Goal: Task Accomplishment & Management: Manage account settings

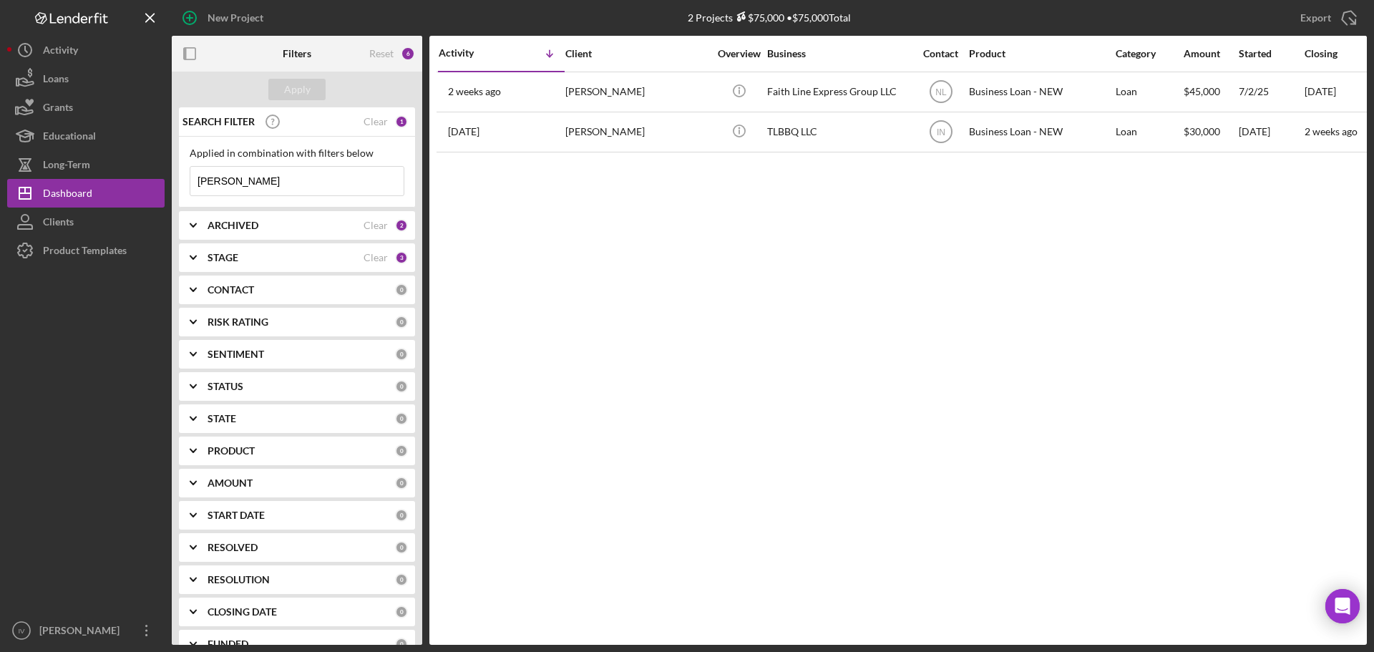
drag, startPoint x: 250, startPoint y: 194, endPoint x: 257, endPoint y: 180, distance: 15.4
click at [252, 191] on input "[PERSON_NAME]" at bounding box center [296, 181] width 213 height 29
drag, startPoint x: 248, startPoint y: 180, endPoint x: 94, endPoint y: 175, distance: 153.9
click at [95, 175] on div "New Project 2 Projects $75,000 • $75,000 Total [PERSON_NAME] Export Icon/Export…" at bounding box center [687, 322] width 1360 height 645
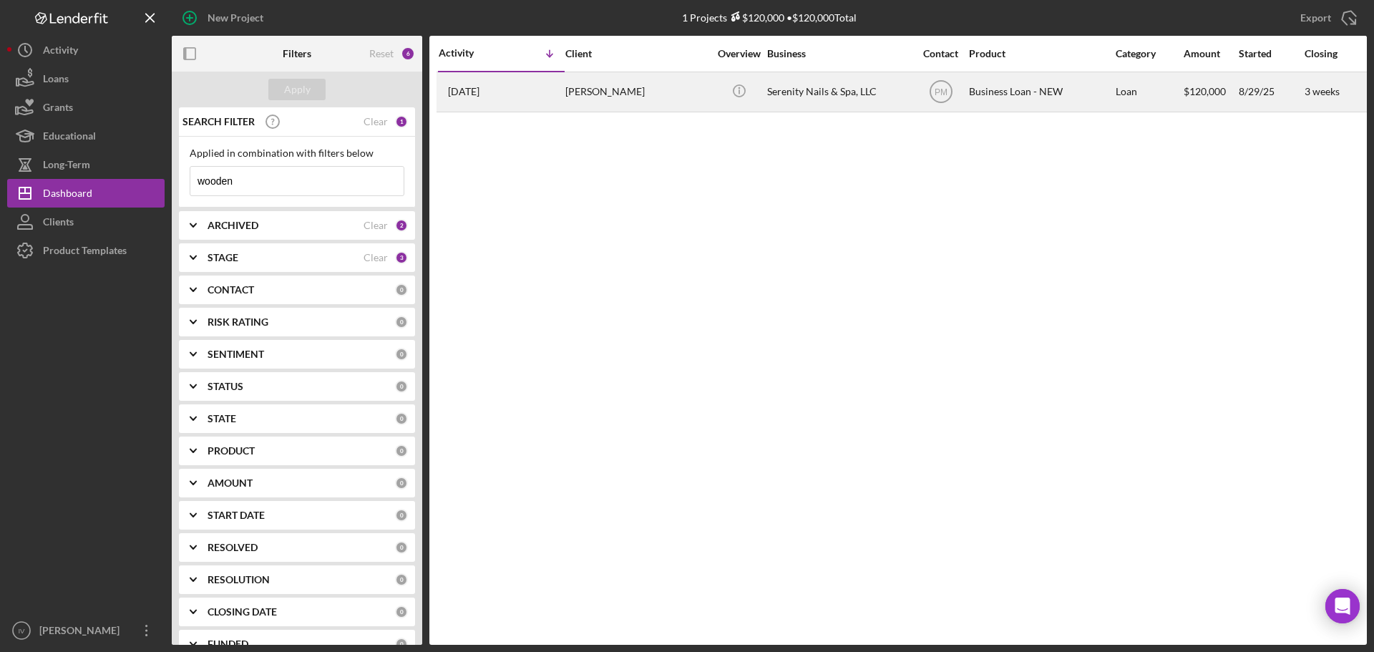
type input "wooden"
click at [644, 94] on div "[PERSON_NAME]" at bounding box center [636, 92] width 143 height 38
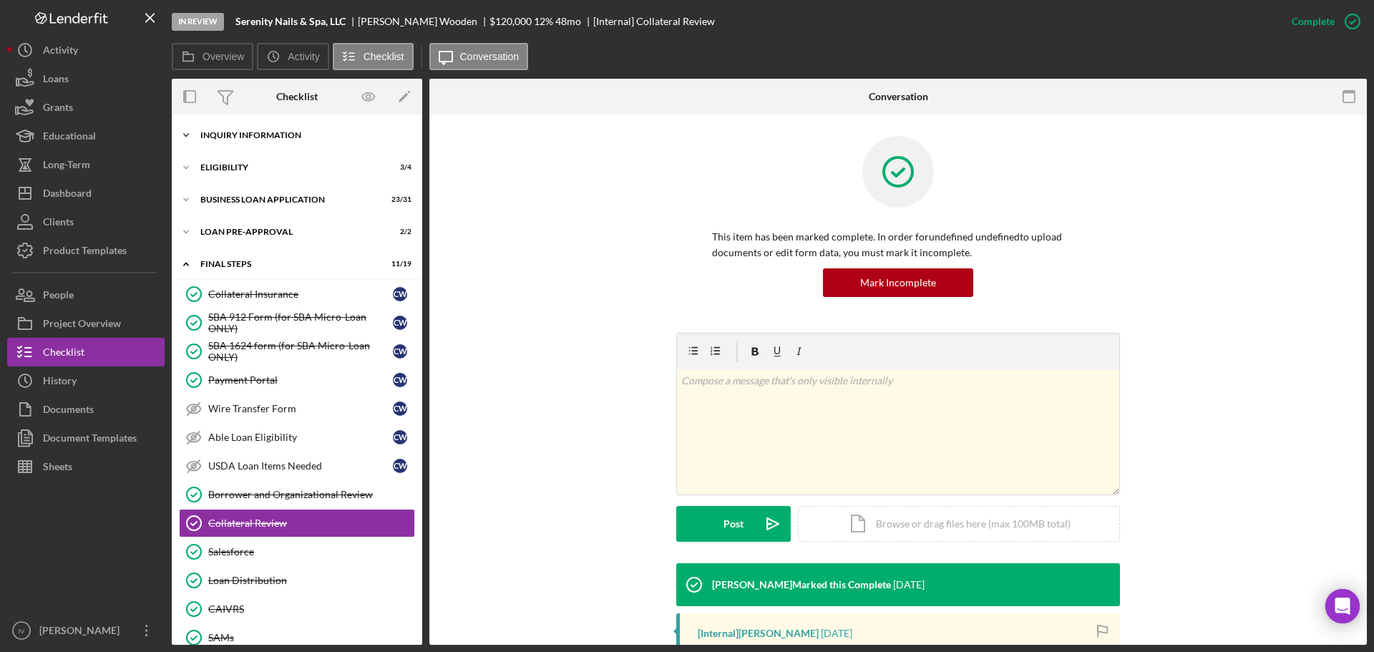
click at [242, 137] on div "Icon/Expander INQUIRY INFORMATION 8 / 11" at bounding box center [297, 135] width 250 height 29
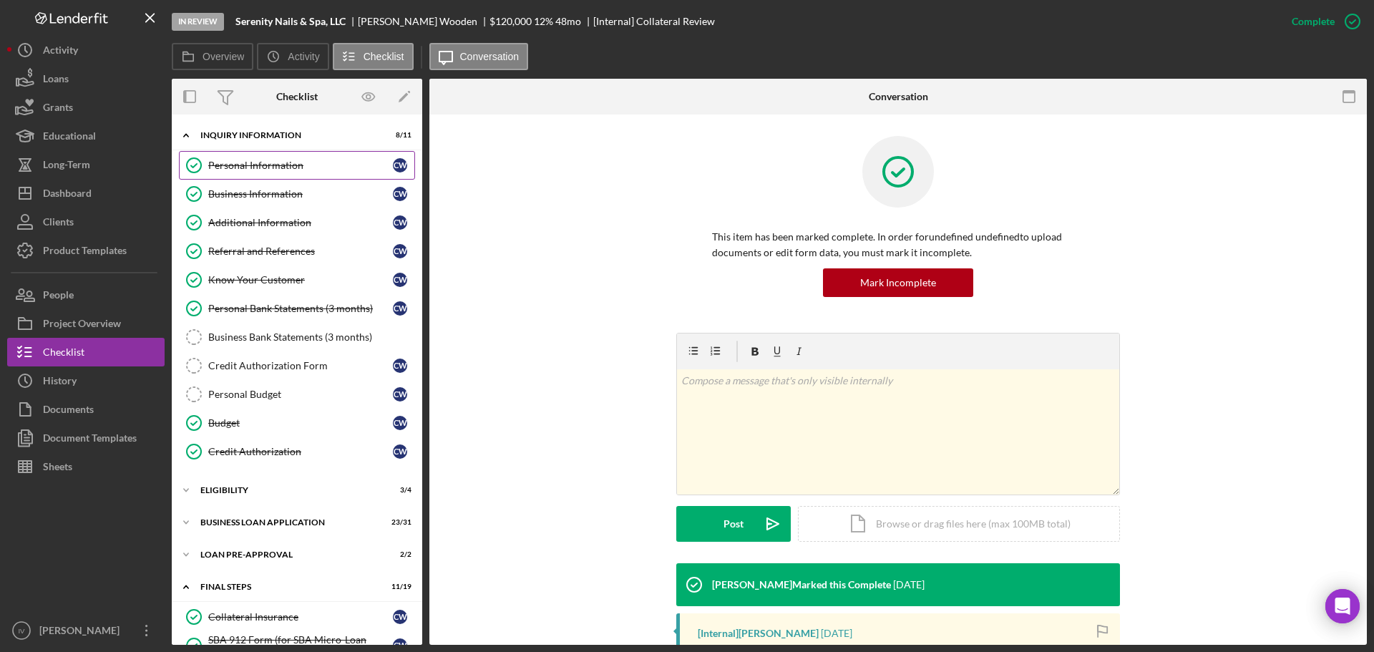
click at [266, 165] on div "Personal Information" at bounding box center [300, 165] width 185 height 11
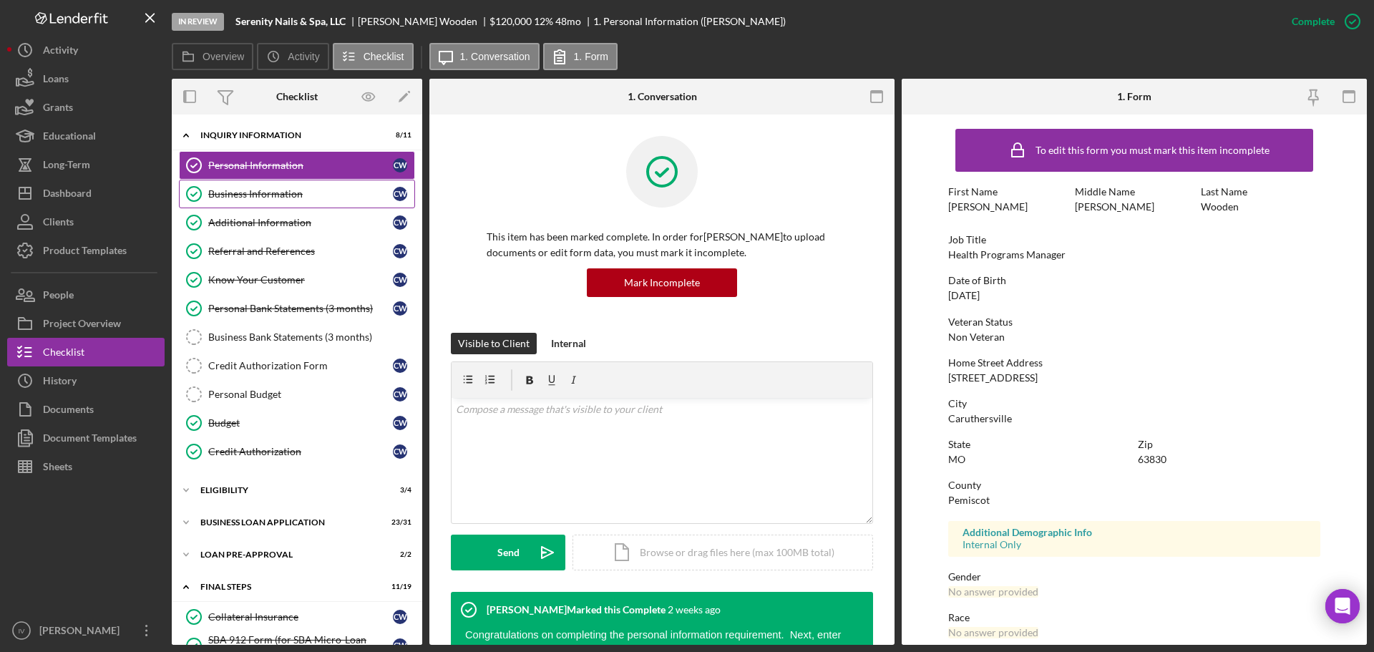
click at [273, 189] on div "Business Information" at bounding box center [300, 193] width 185 height 11
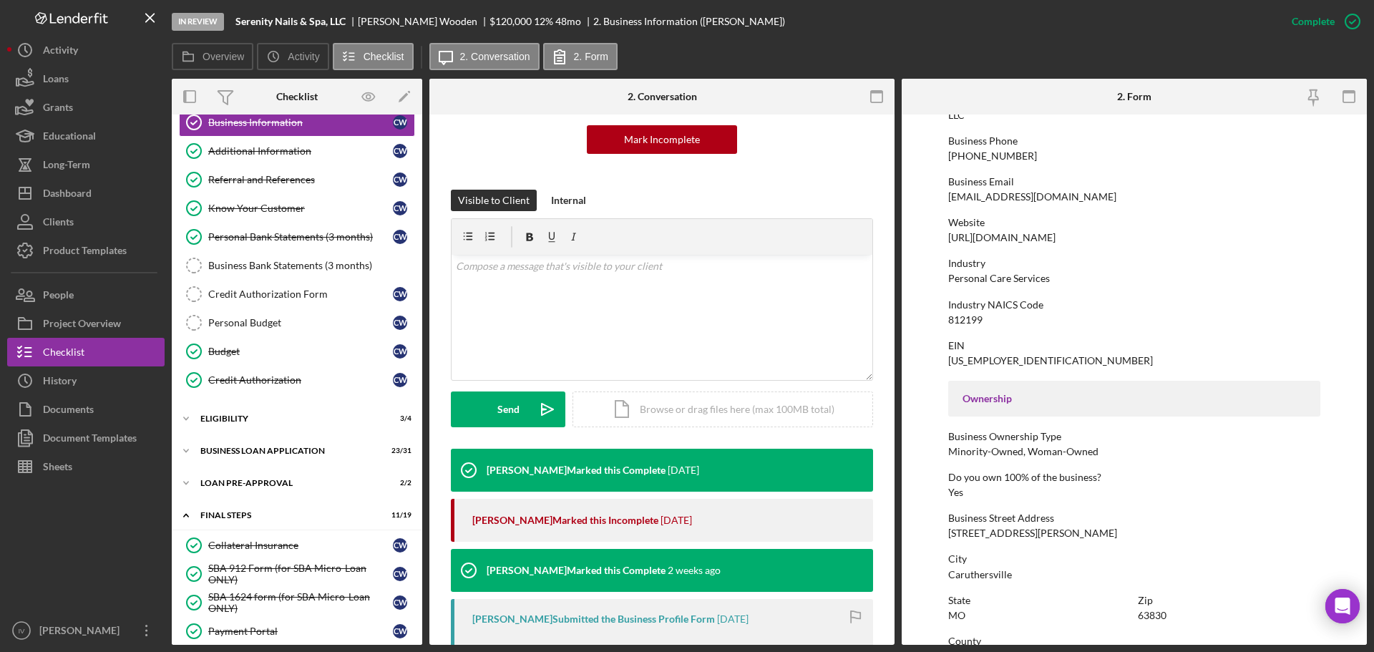
scroll to position [286, 0]
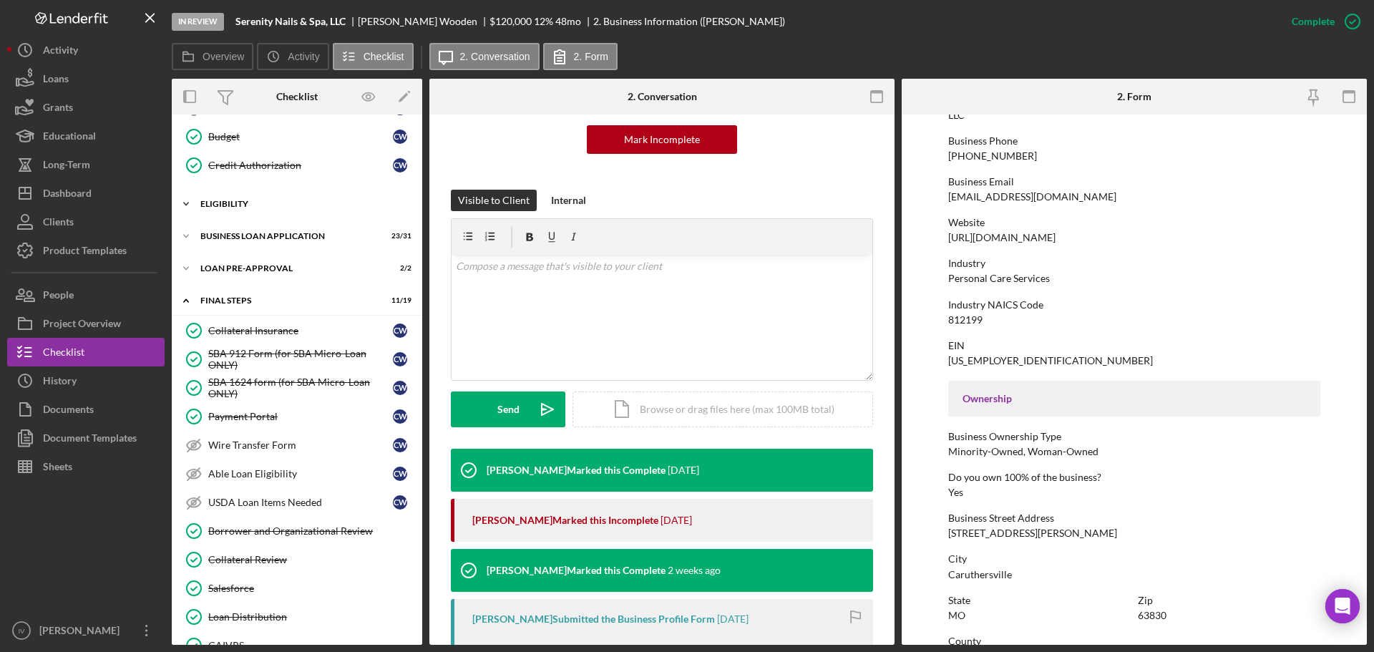
click at [249, 201] on div "ELIGIBILITY" at bounding box center [302, 204] width 204 height 9
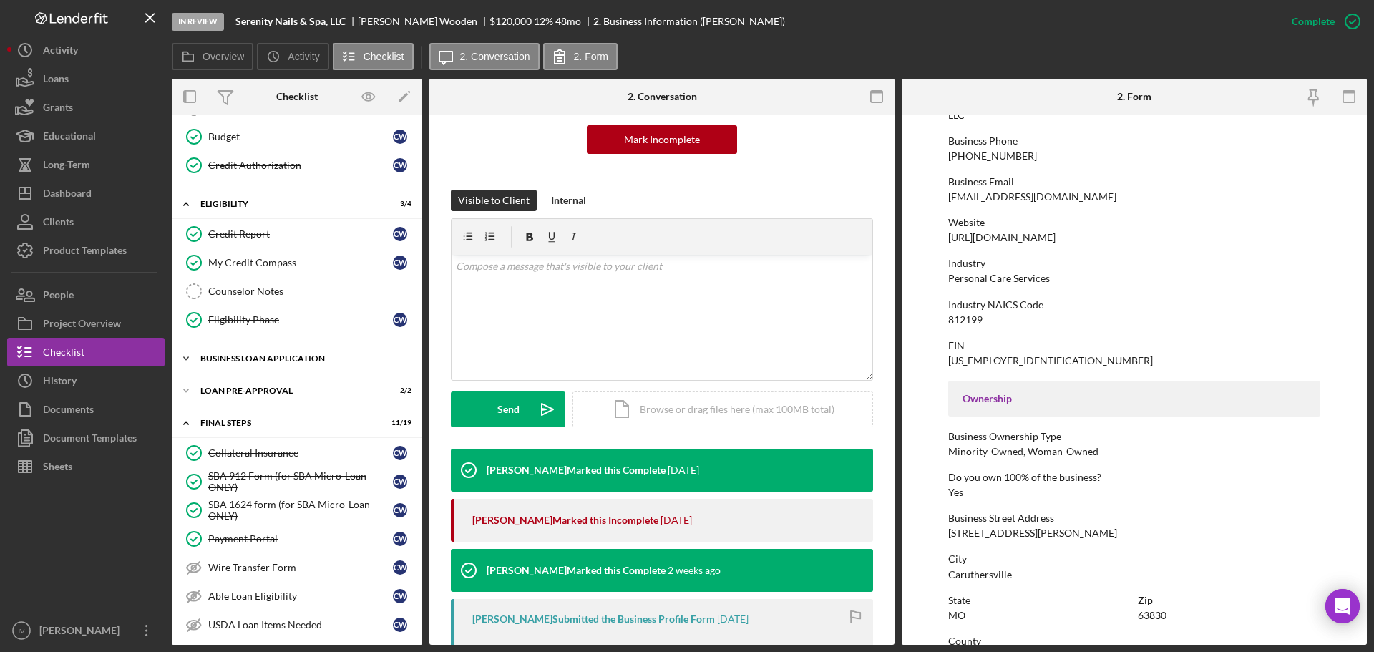
click at [257, 355] on div "BUSINESS LOAN APPLICATION" at bounding box center [302, 358] width 204 height 9
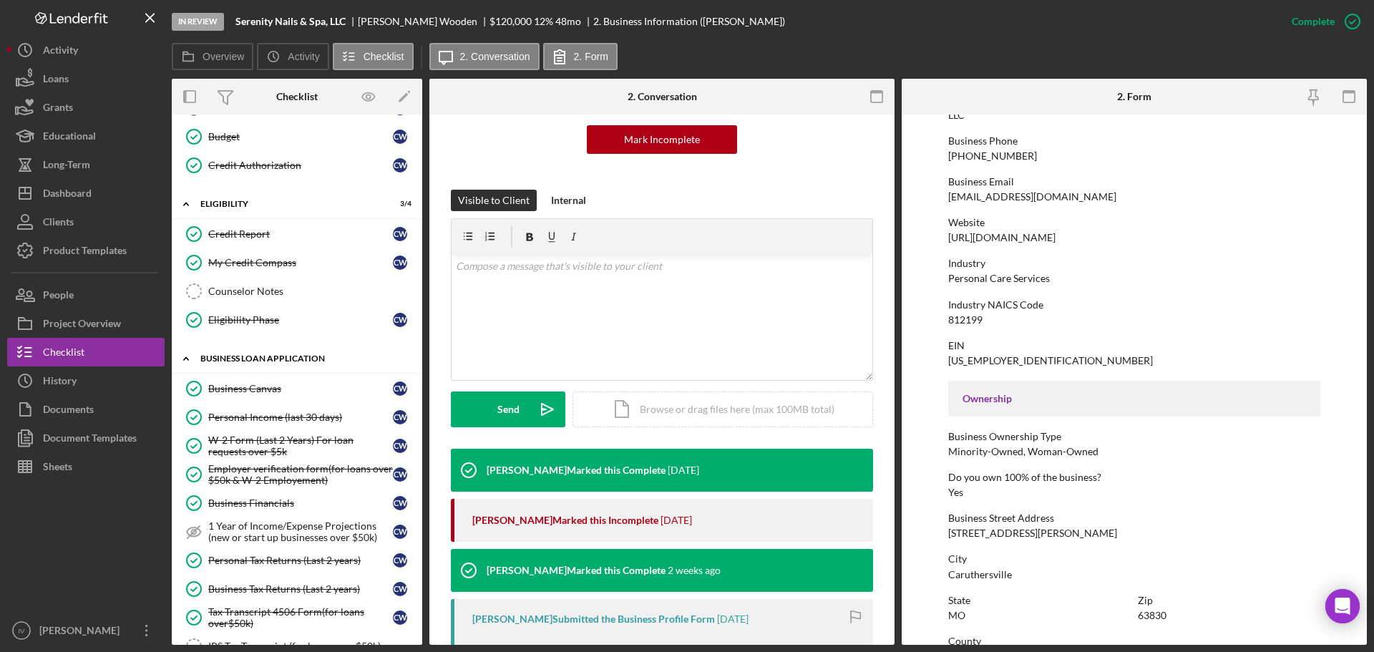
scroll to position [572, 0]
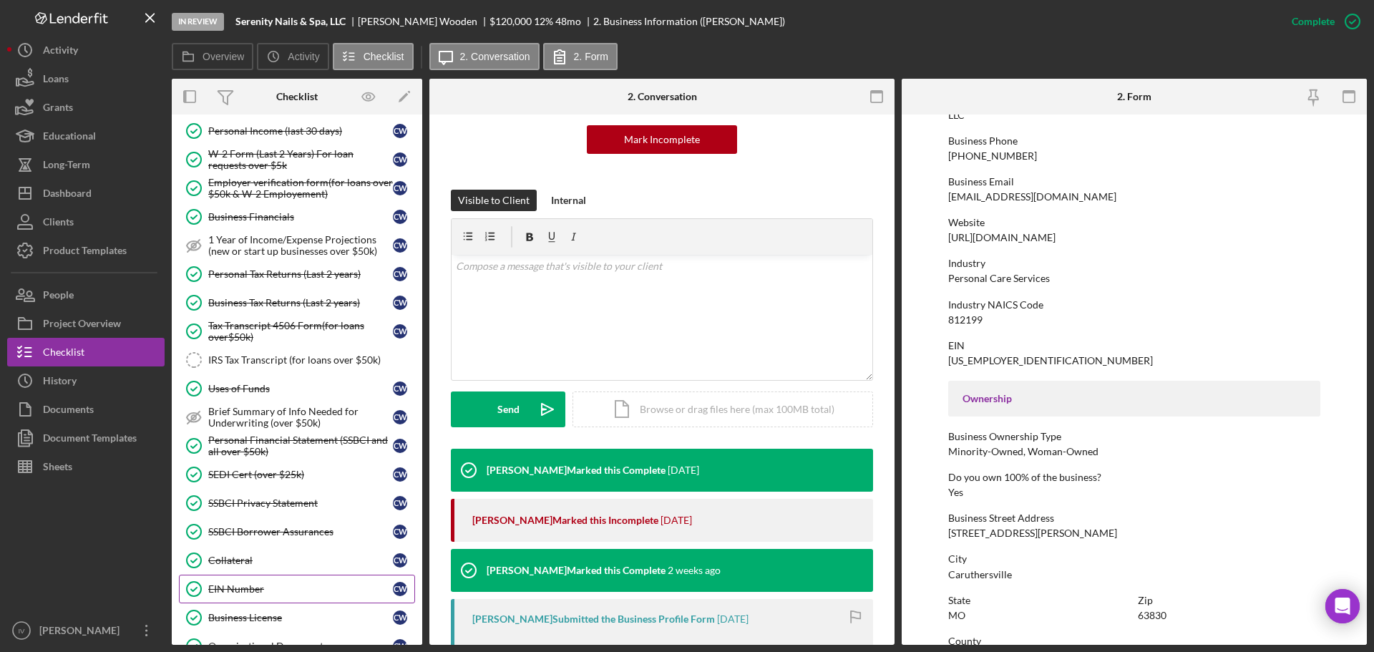
click at [230, 590] on div "EIN Number" at bounding box center [300, 588] width 185 height 11
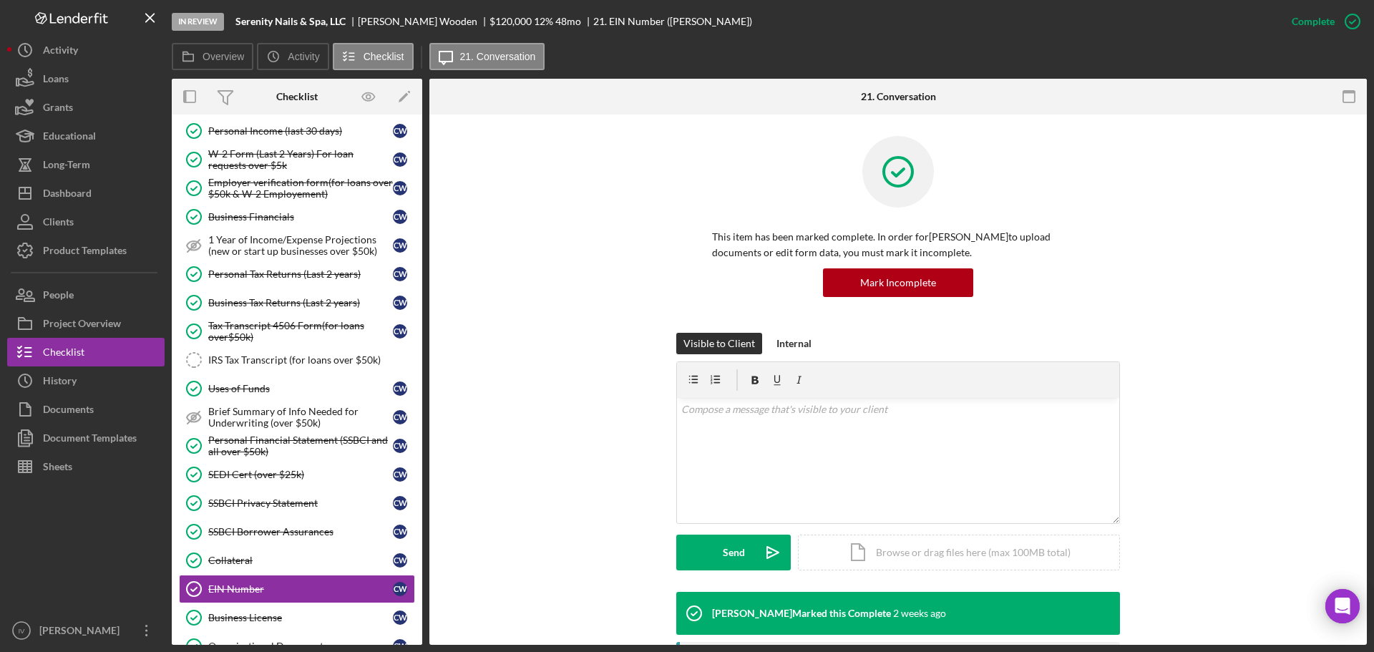
scroll to position [301, 0]
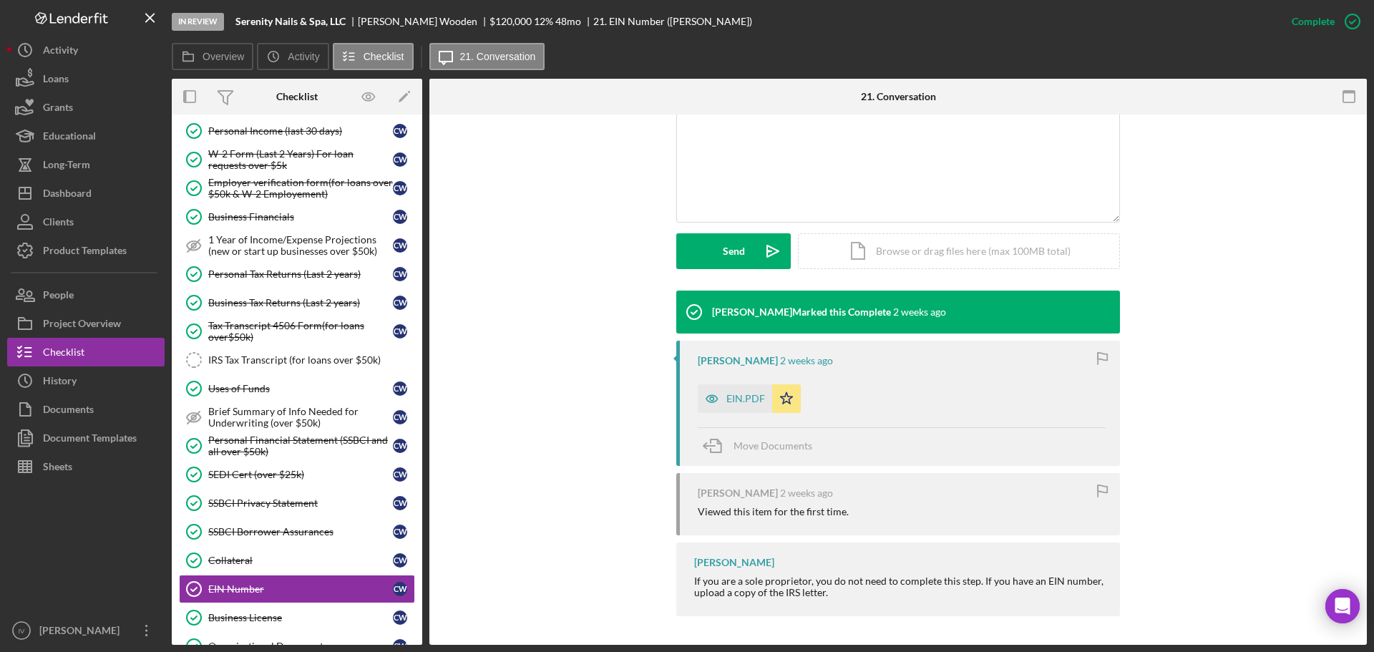
drag, startPoint x: 731, startPoint y: 400, endPoint x: 757, endPoint y: 396, distance: 26.1
click at [732, 400] on div "EIN.PDF" at bounding box center [745, 398] width 39 height 11
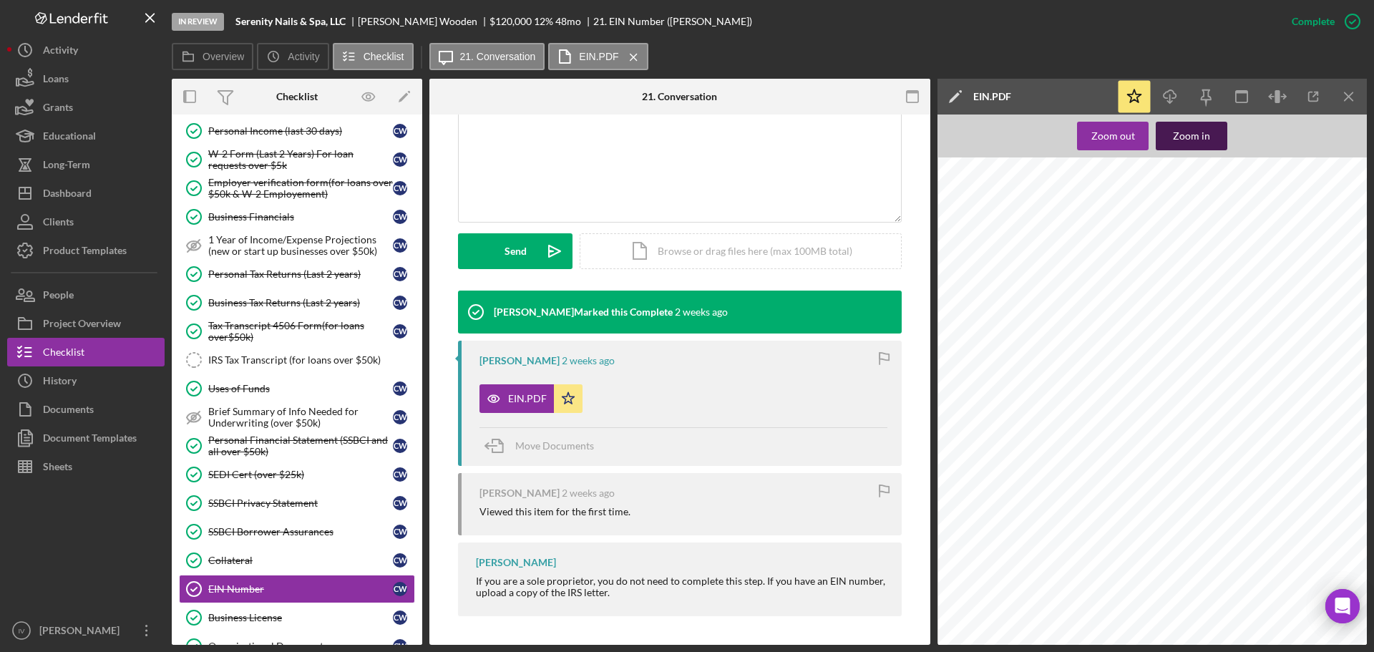
click at [1184, 133] on div "Zoom in" at bounding box center [1191, 136] width 37 height 29
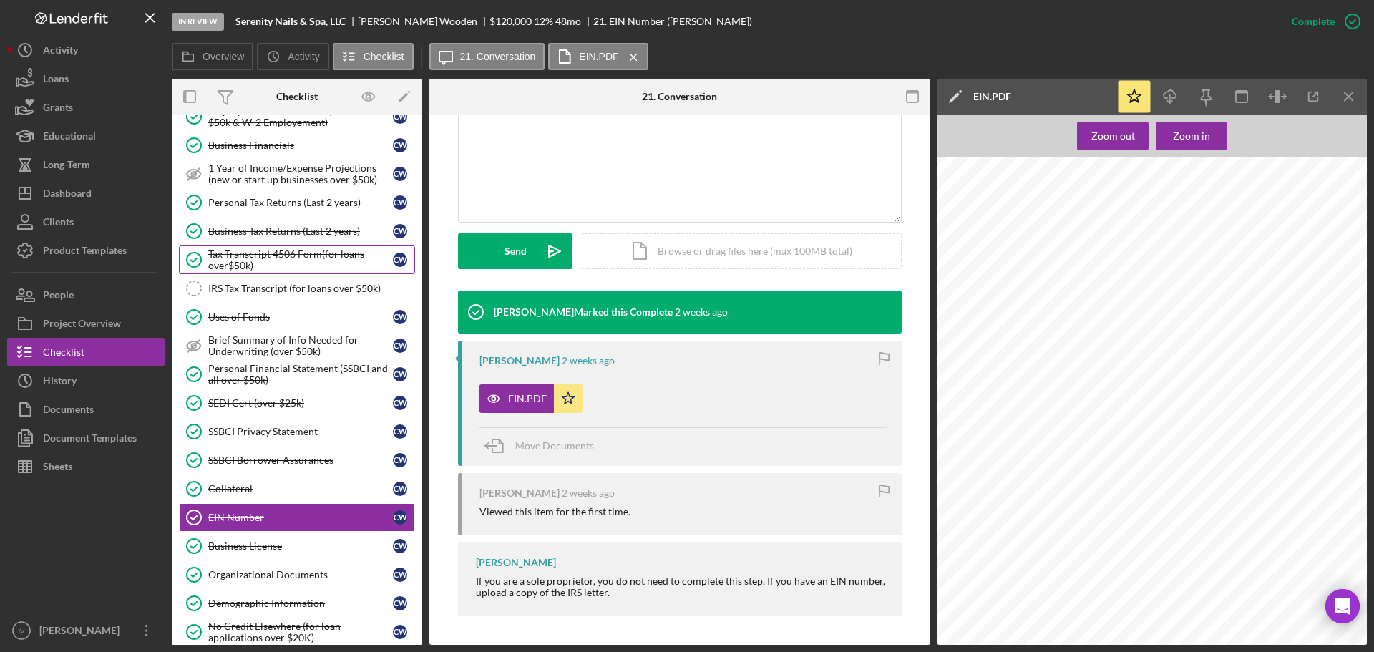
scroll to position [787, 0]
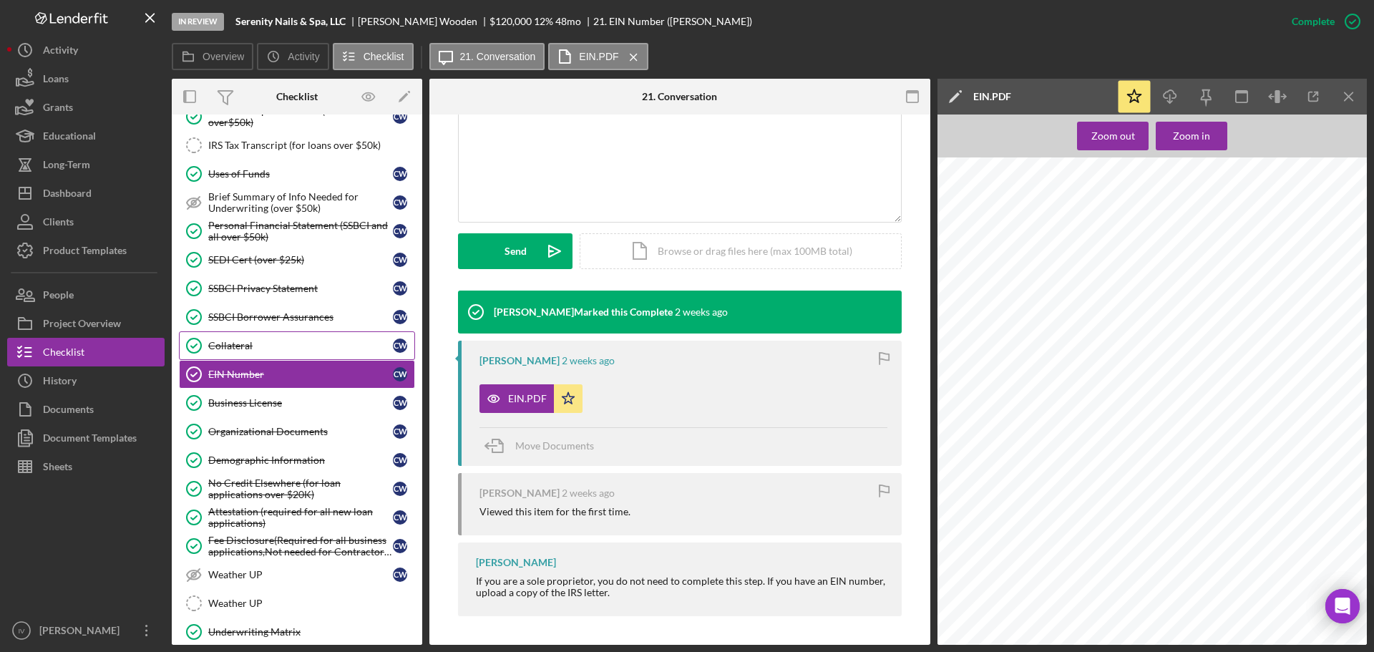
click at [253, 346] on div "Collateral" at bounding box center [300, 345] width 185 height 11
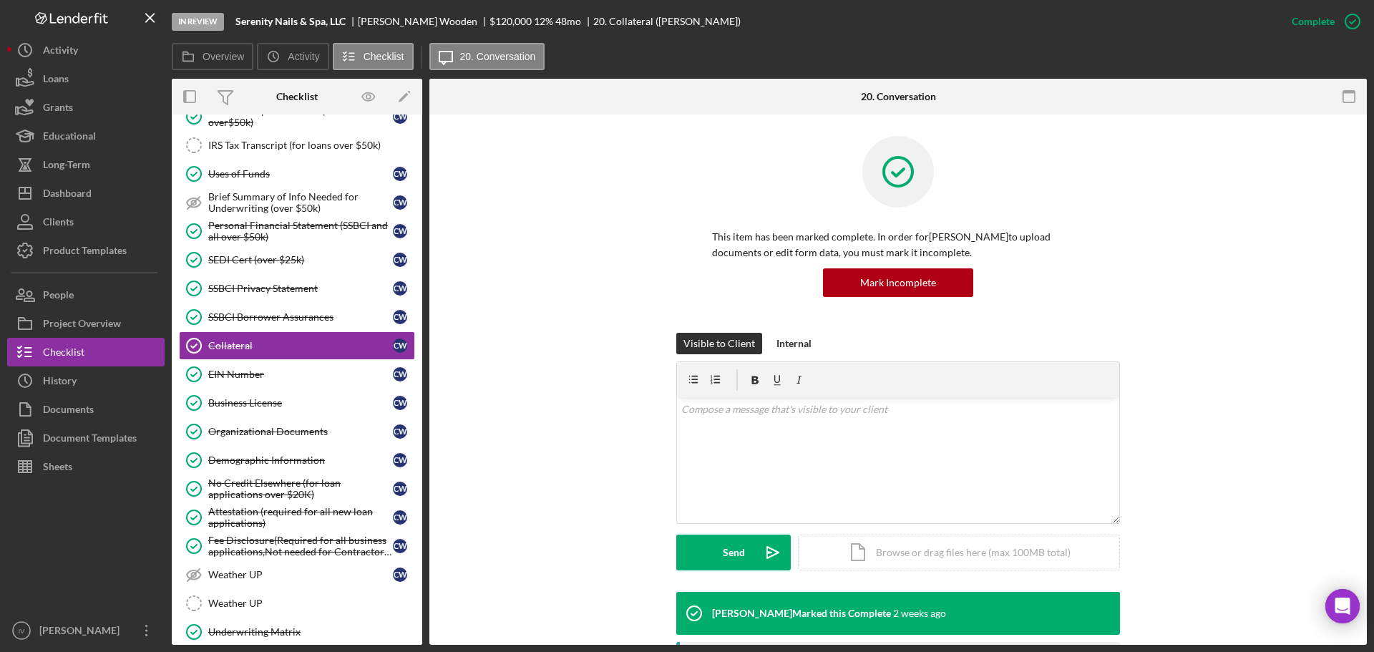
scroll to position [215, 0]
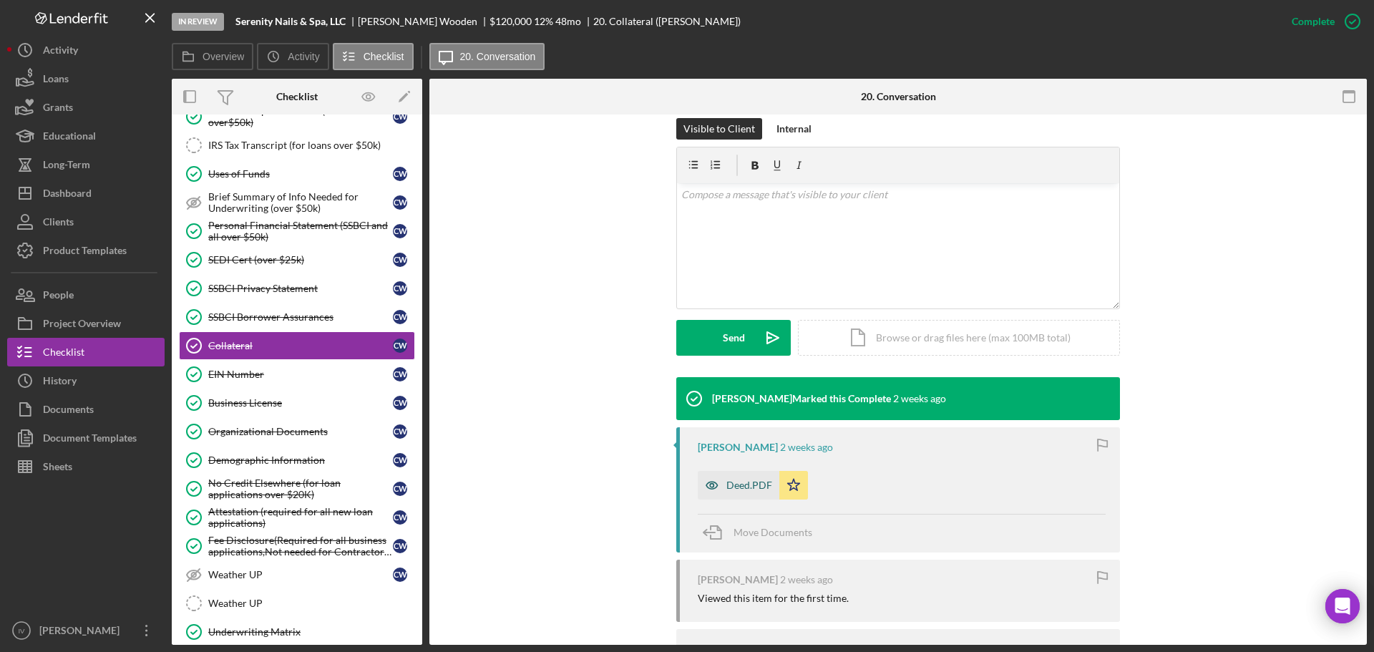
click at [741, 487] on div "Deed.PDF" at bounding box center [749, 484] width 46 height 11
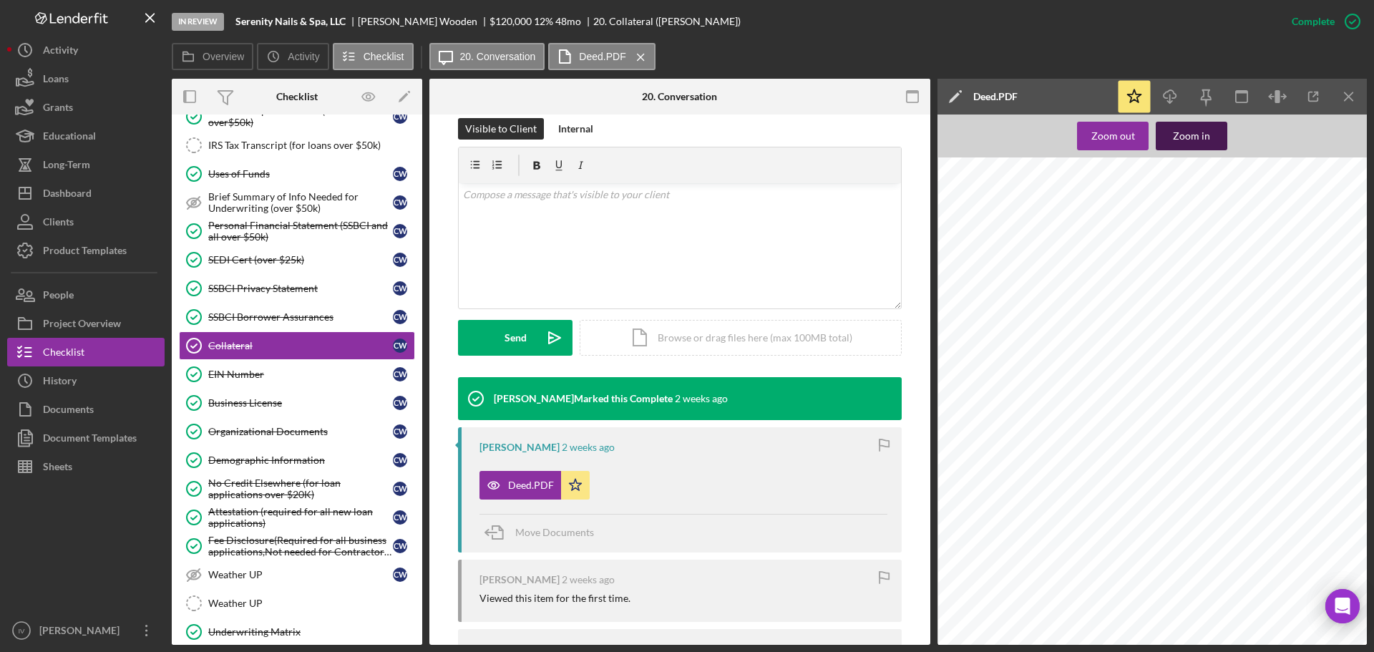
click at [1180, 129] on div "Zoom in" at bounding box center [1191, 136] width 37 height 29
drag, startPoint x: 87, startPoint y: 192, endPoint x: 119, endPoint y: 182, distance: 32.8
click at [87, 192] on div "Dashboard" at bounding box center [67, 195] width 49 height 32
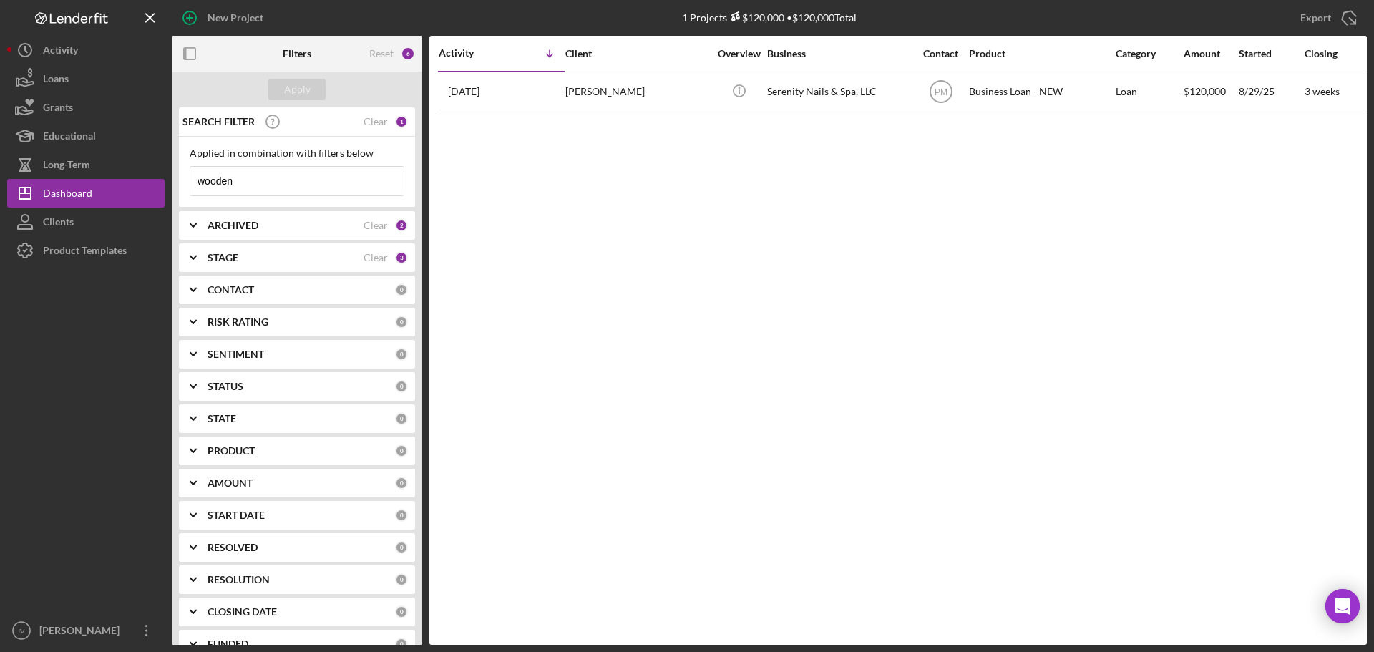
click at [259, 185] on input "wooden" at bounding box center [296, 181] width 213 height 29
drag, startPoint x: 224, startPoint y: 182, endPoint x: 164, endPoint y: 179, distance: 60.2
click at [164, 179] on div "New Project 1 Projects $120,000 • $120,000 Total wooden Export Icon/Export Filt…" at bounding box center [687, 322] width 1360 height 645
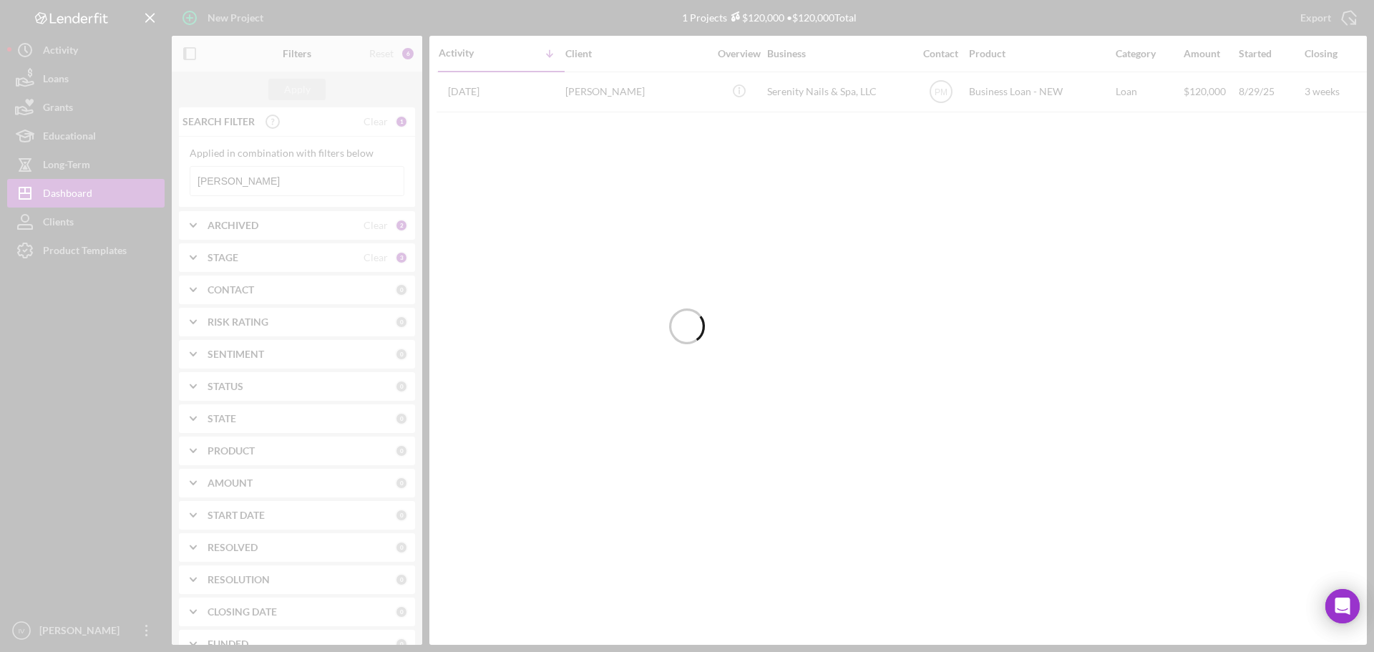
type input "[PERSON_NAME]"
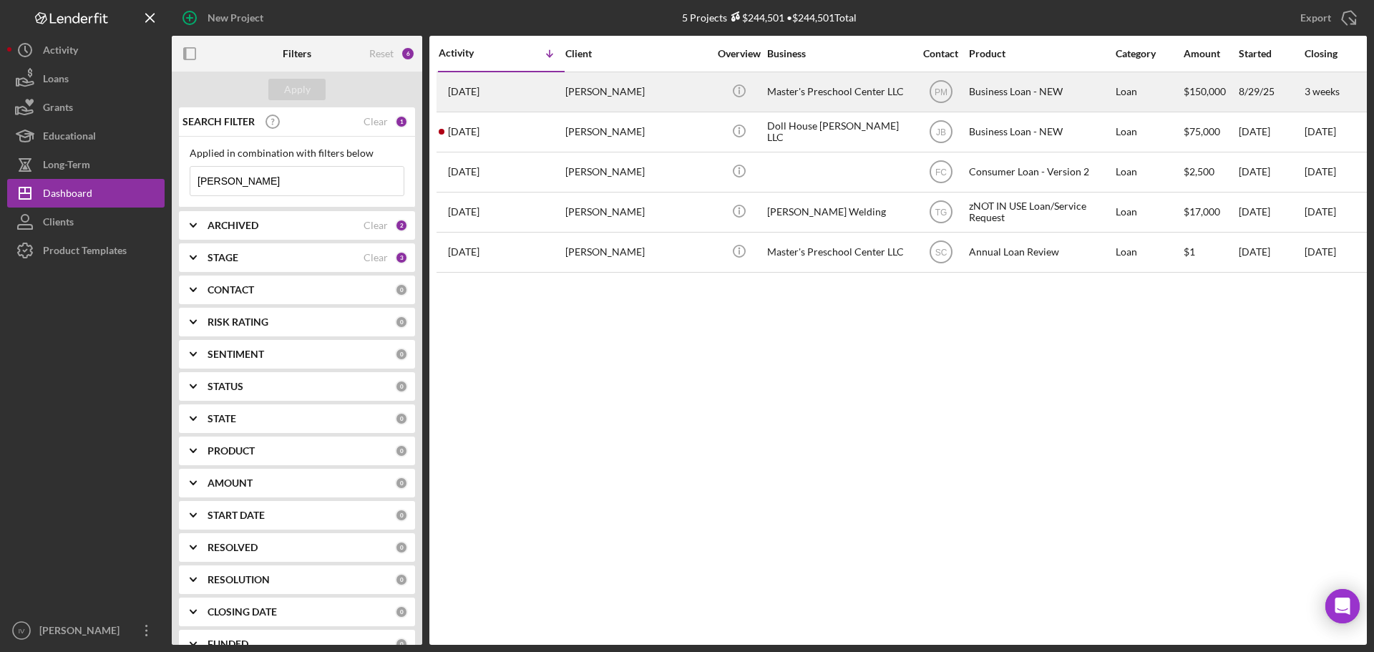
click at [652, 91] on div "[PERSON_NAME]" at bounding box center [636, 92] width 143 height 38
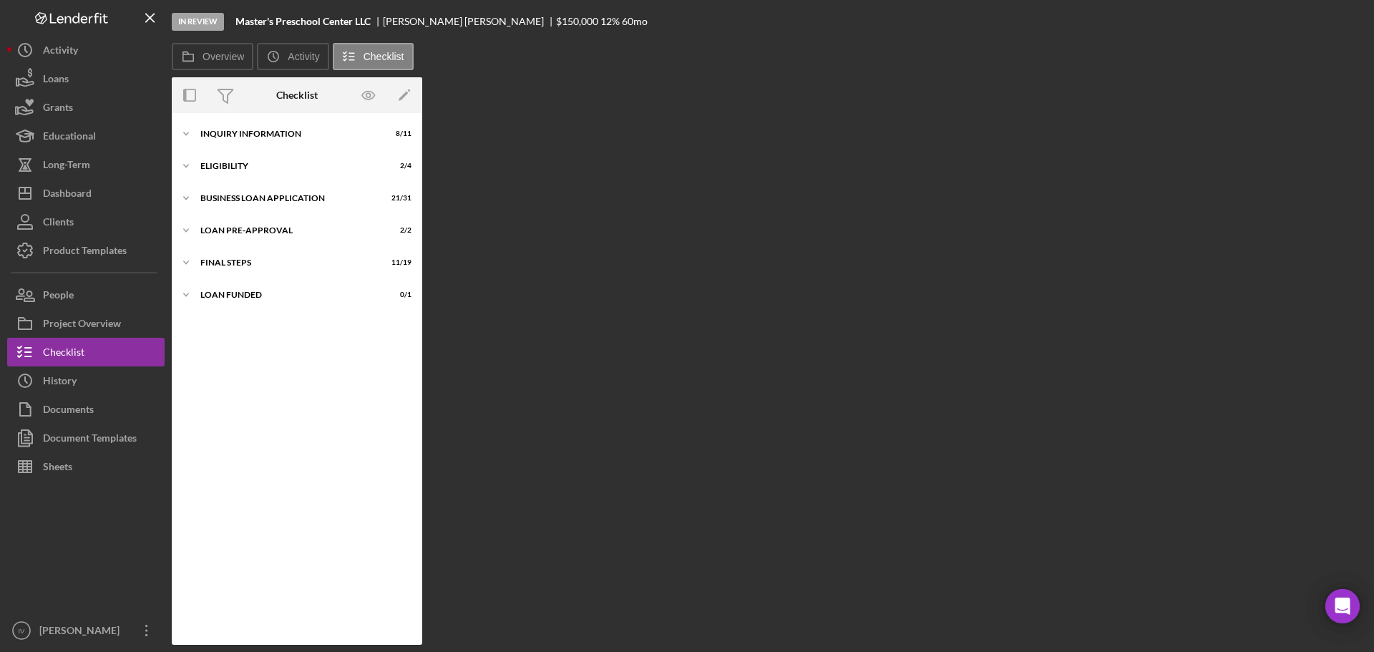
scroll to position [143, 0]
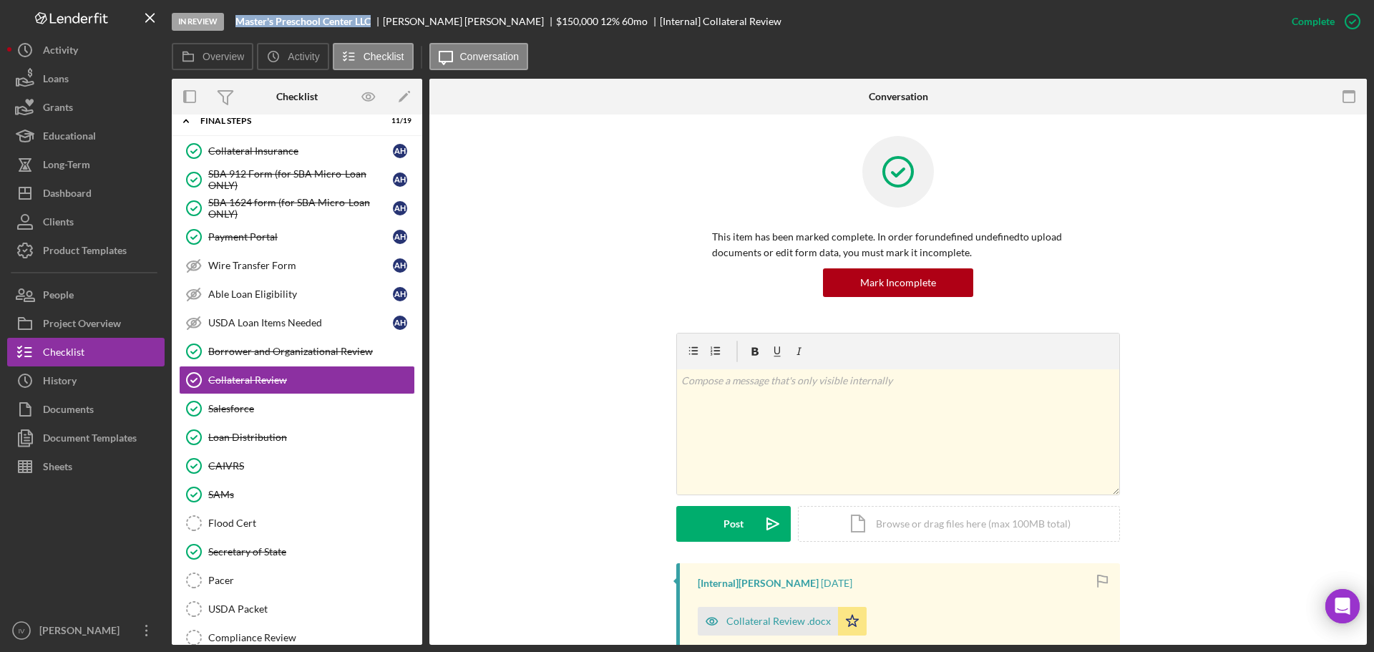
drag, startPoint x: 234, startPoint y: 18, endPoint x: 371, endPoint y: 24, distance: 136.8
click at [371, 24] on div "In Review Master's Preschool Center LLC [PERSON_NAME] $150,000 $150,000 12 % 60…" at bounding box center [725, 21] width 1106 height 43
copy b "Master's Preschool Center LLC"
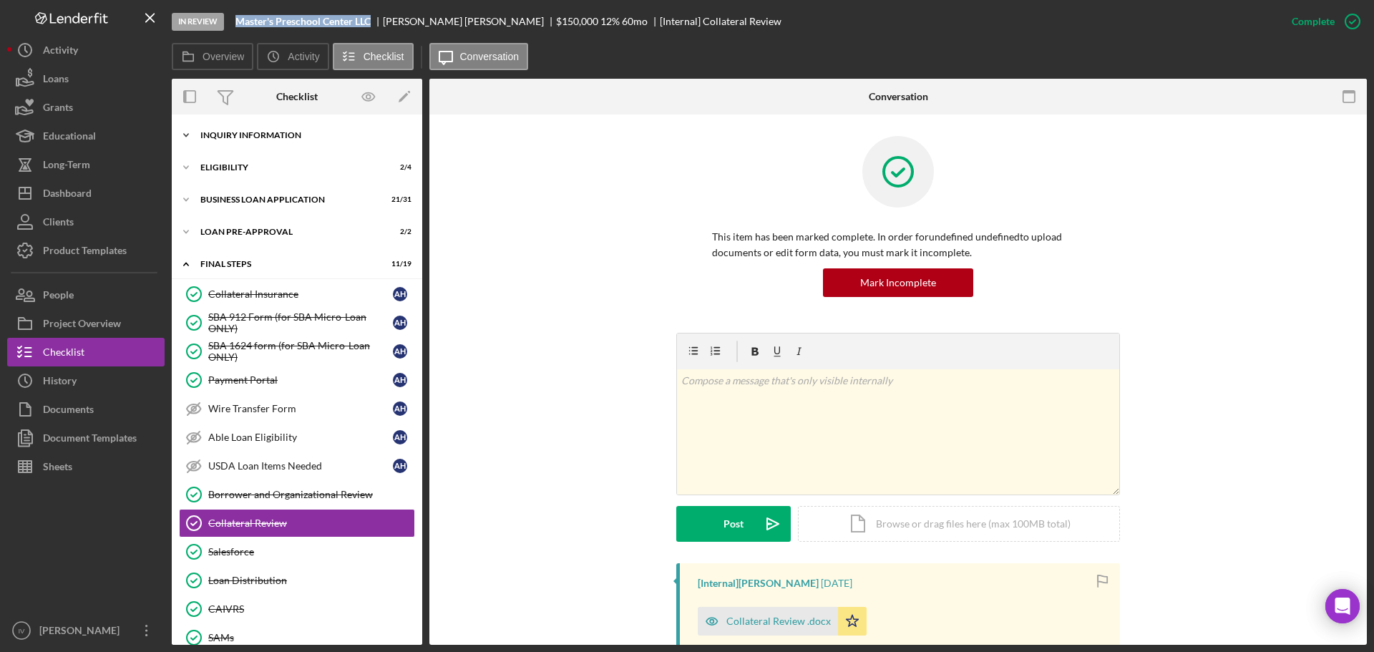
click at [265, 136] on div "INQUIRY INFORMATION" at bounding box center [302, 135] width 204 height 9
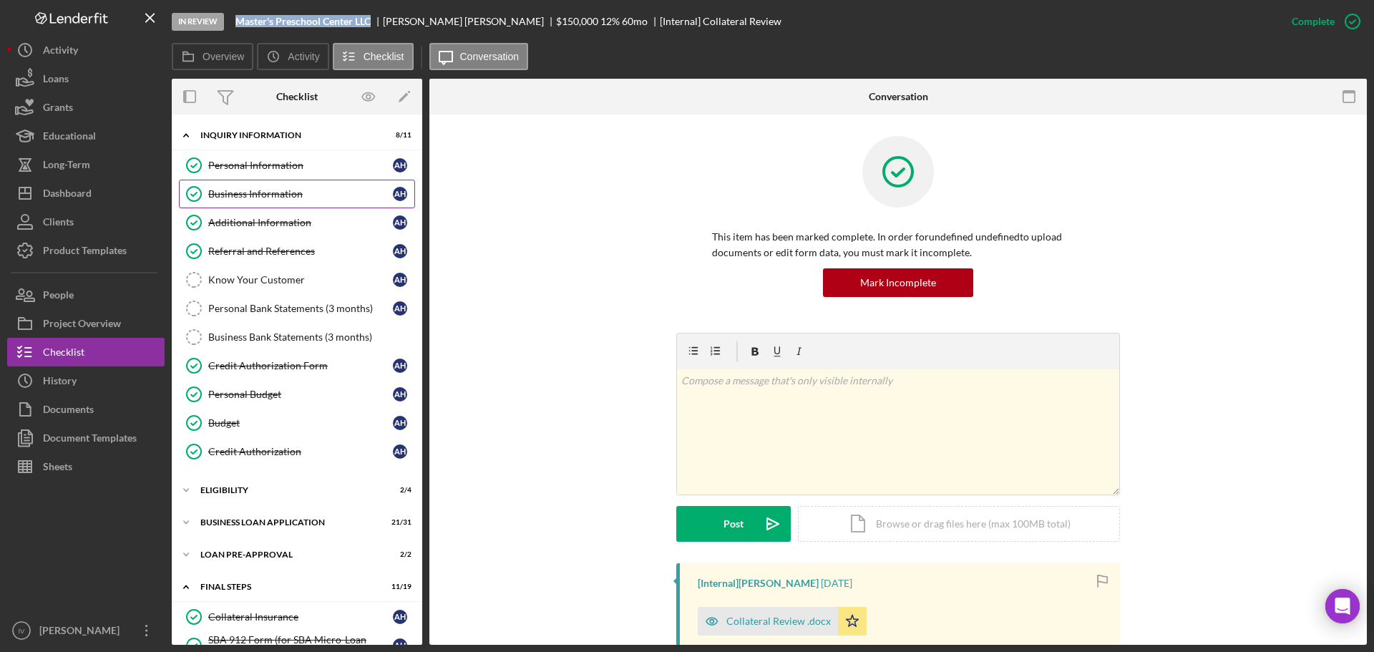
click at [266, 189] on div "Business Information" at bounding box center [300, 193] width 185 height 11
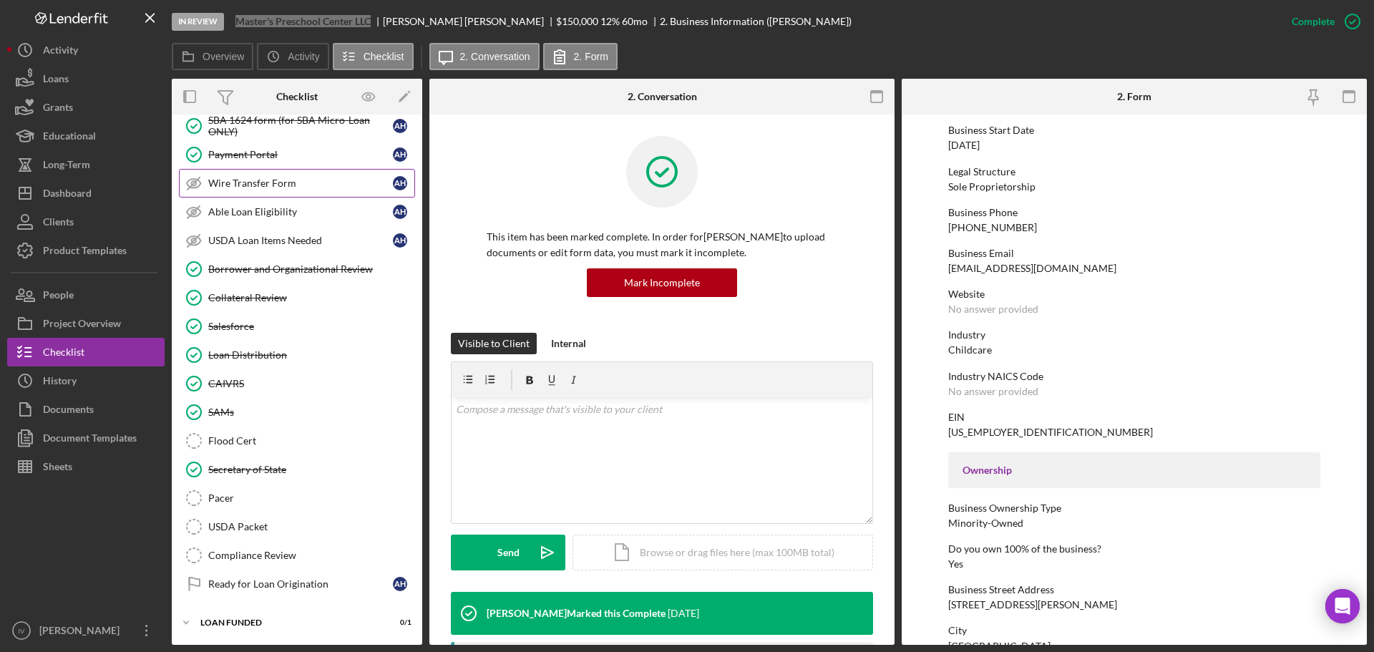
scroll to position [262, 0]
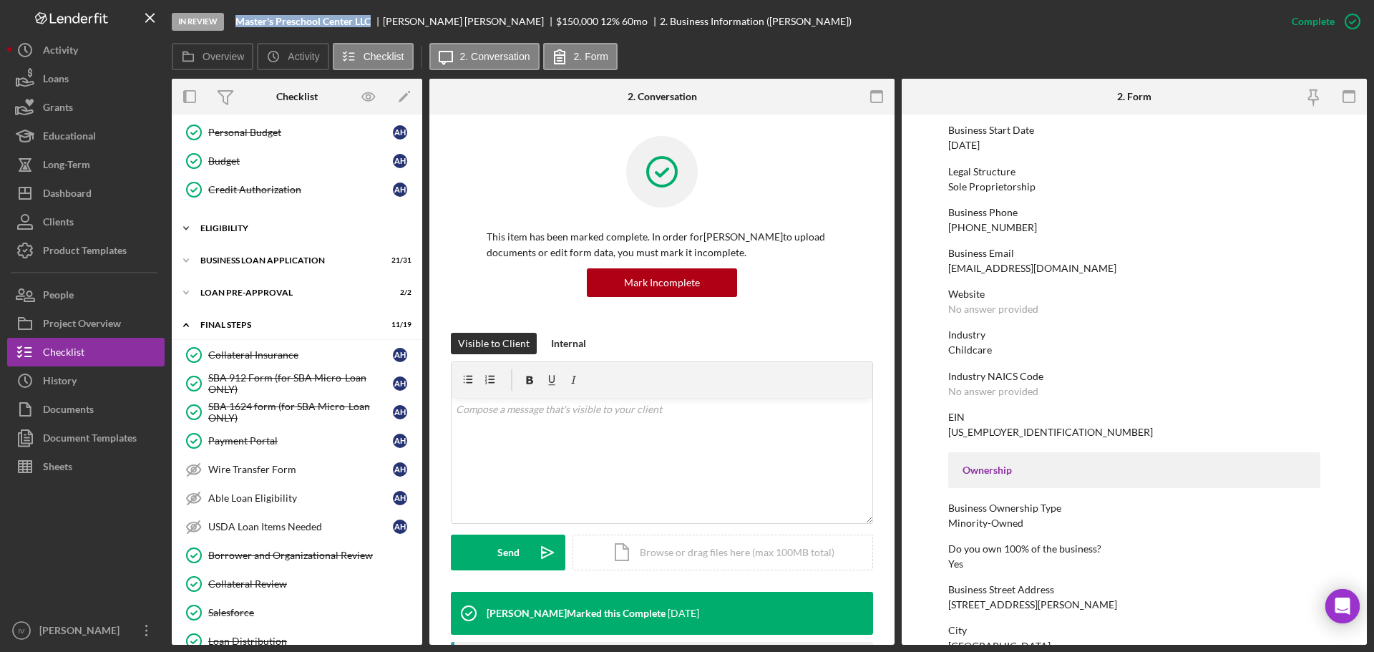
click at [250, 236] on div "Icon/Expander ELIGIBILITY 2 / 4" at bounding box center [297, 228] width 250 height 29
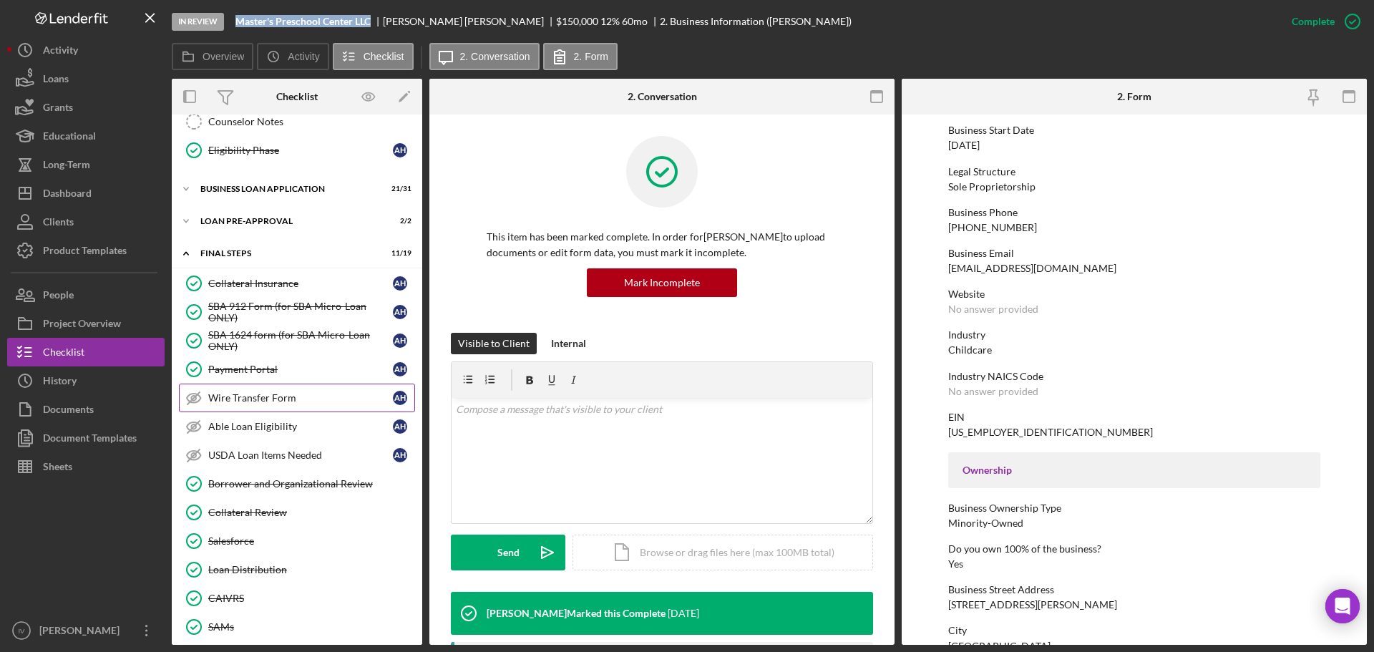
scroll to position [384, 0]
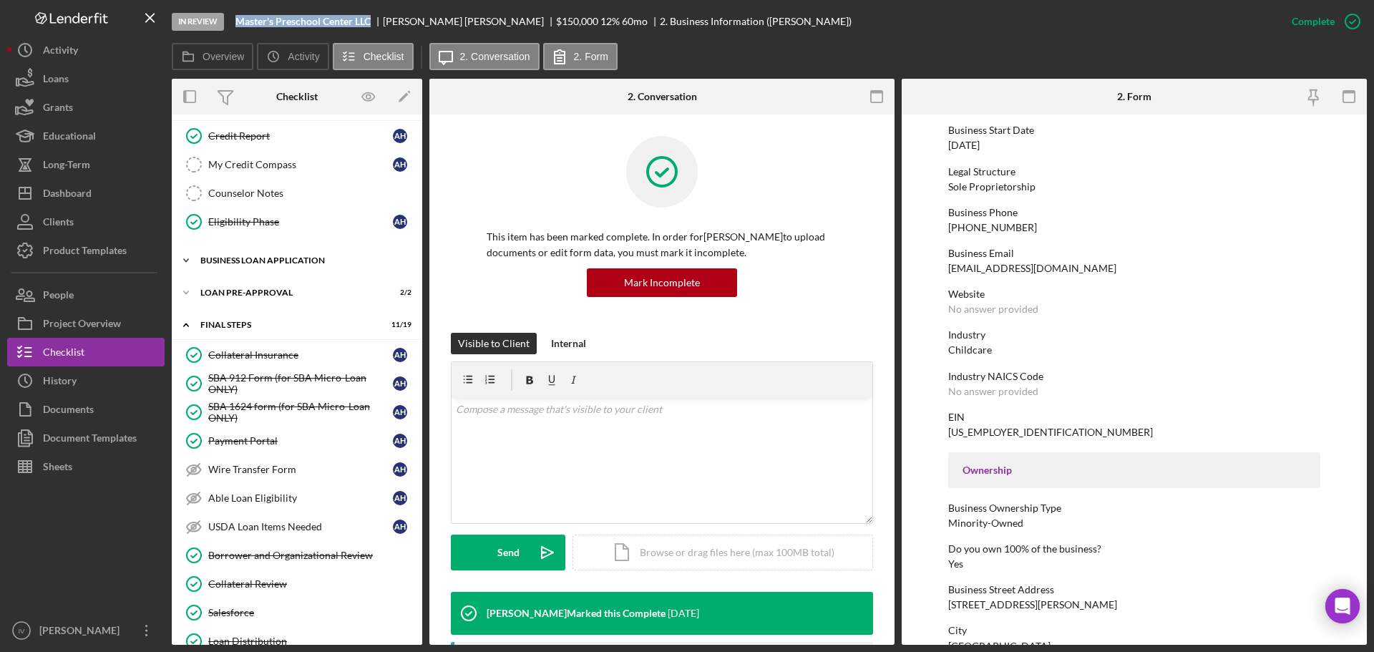
click at [265, 263] on div "BUSINESS LOAN APPLICATION" at bounding box center [302, 260] width 204 height 9
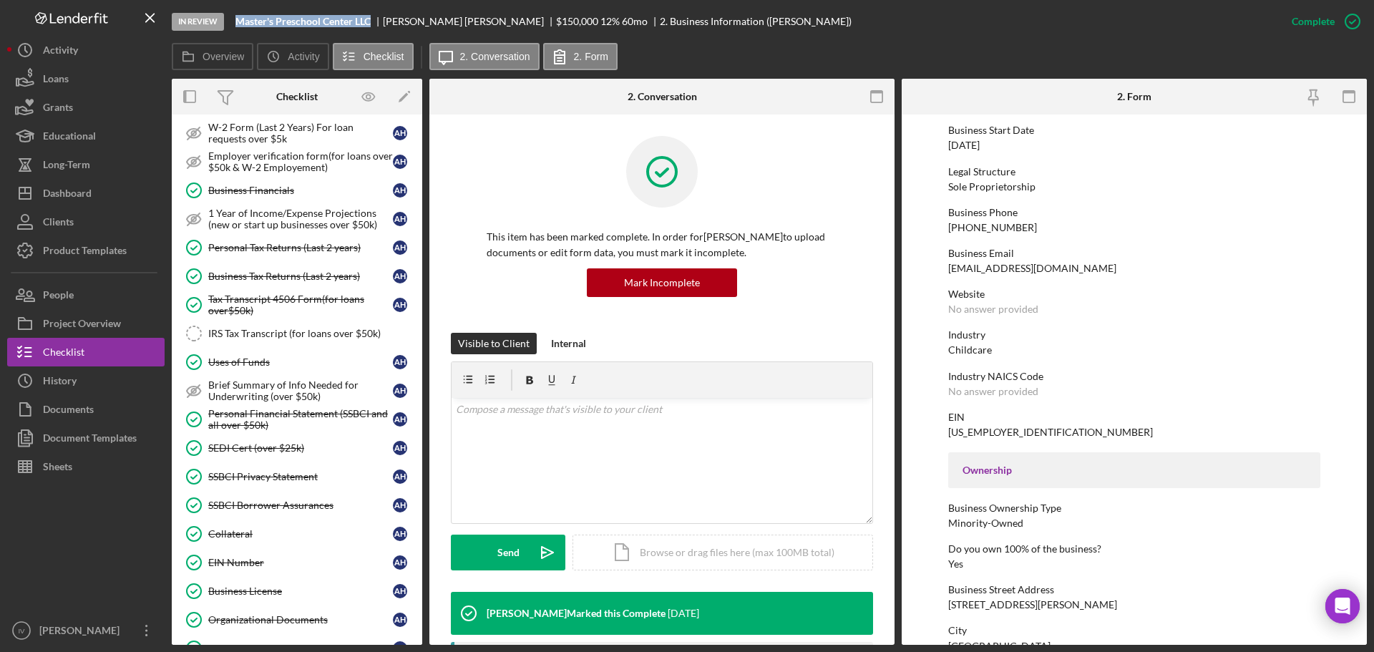
scroll to position [742, 0]
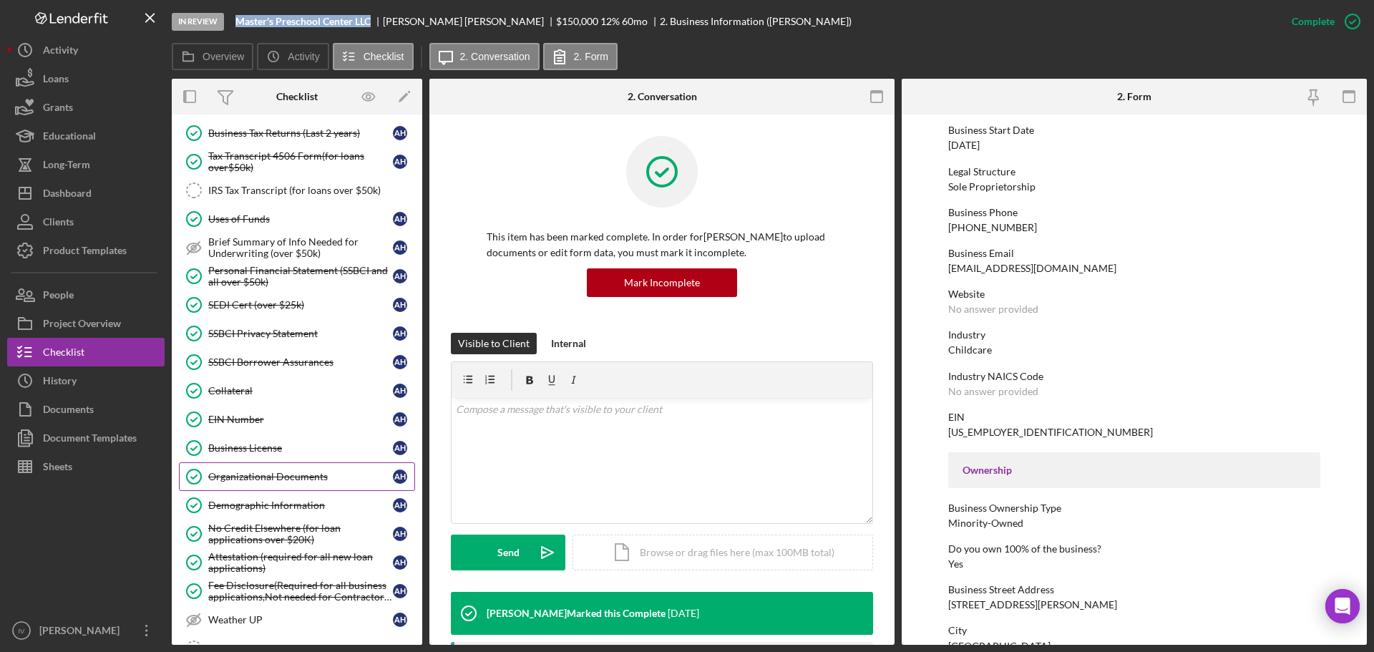
click at [253, 482] on div "Organizational Documents" at bounding box center [300, 476] width 185 height 11
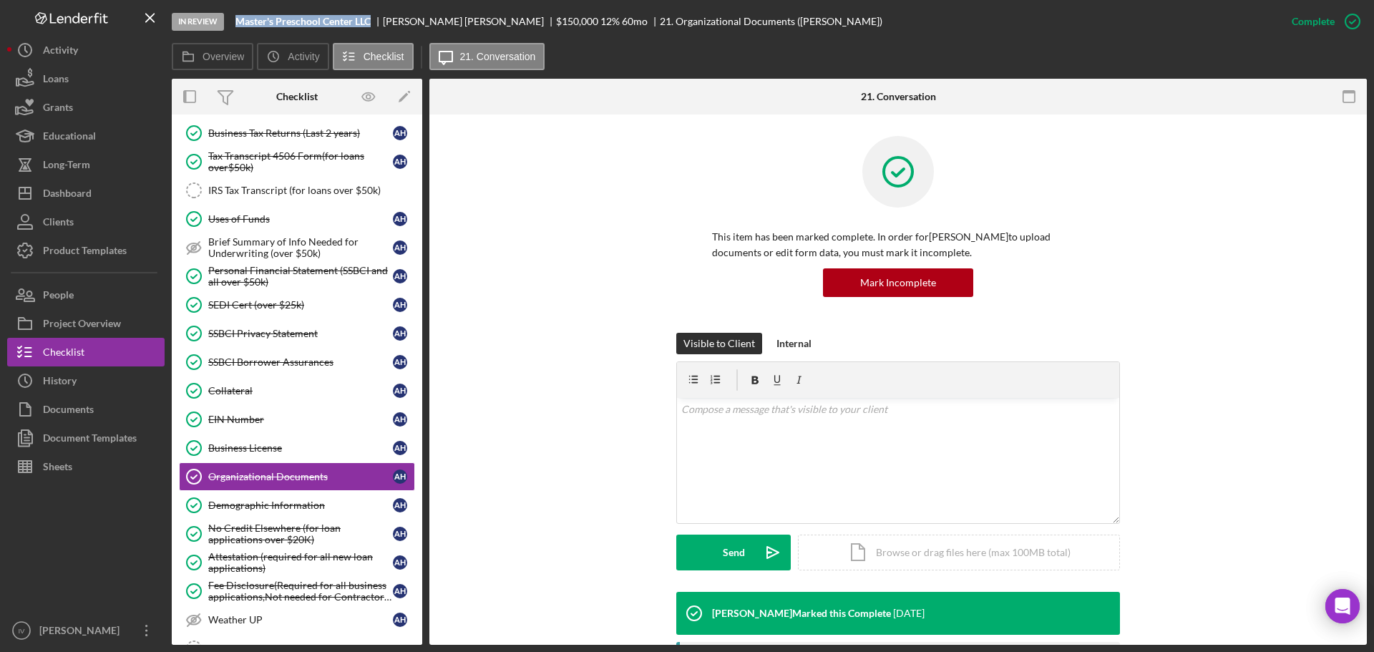
scroll to position [286, 0]
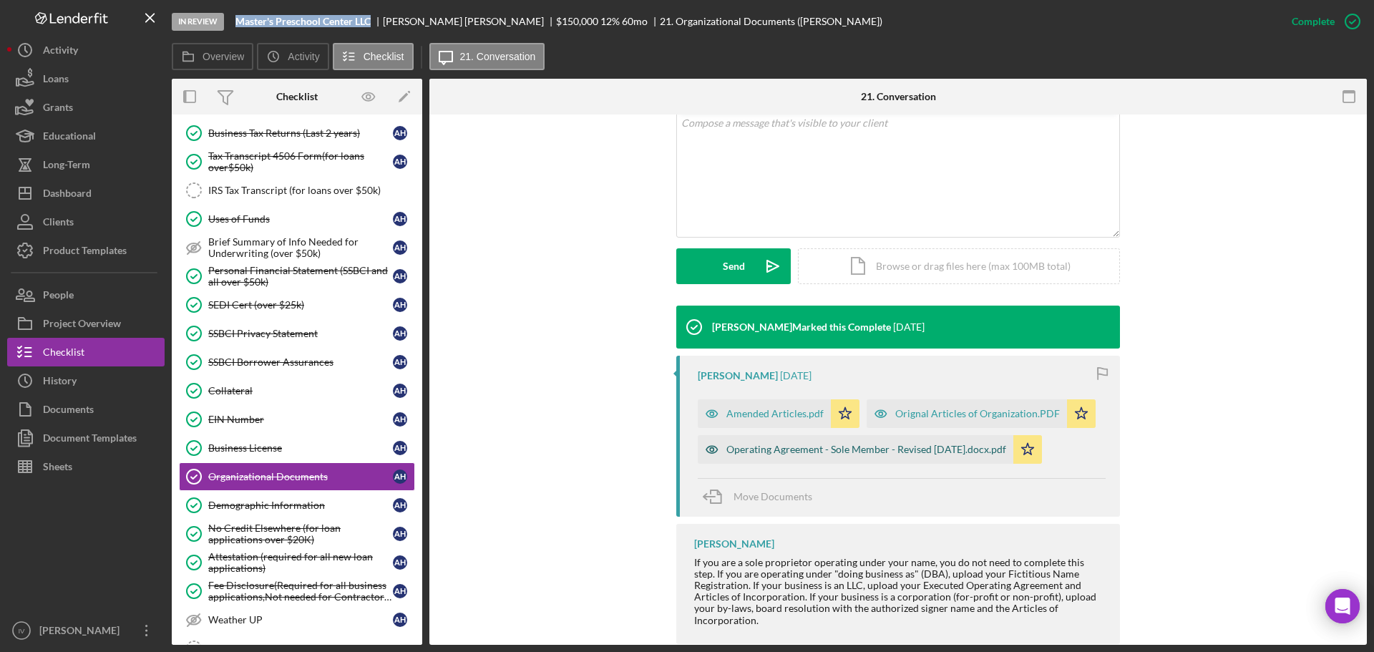
click at [897, 449] on div "Operating Agreement - Sole Member - Revised [DATE].docx.pdf" at bounding box center [866, 449] width 280 height 11
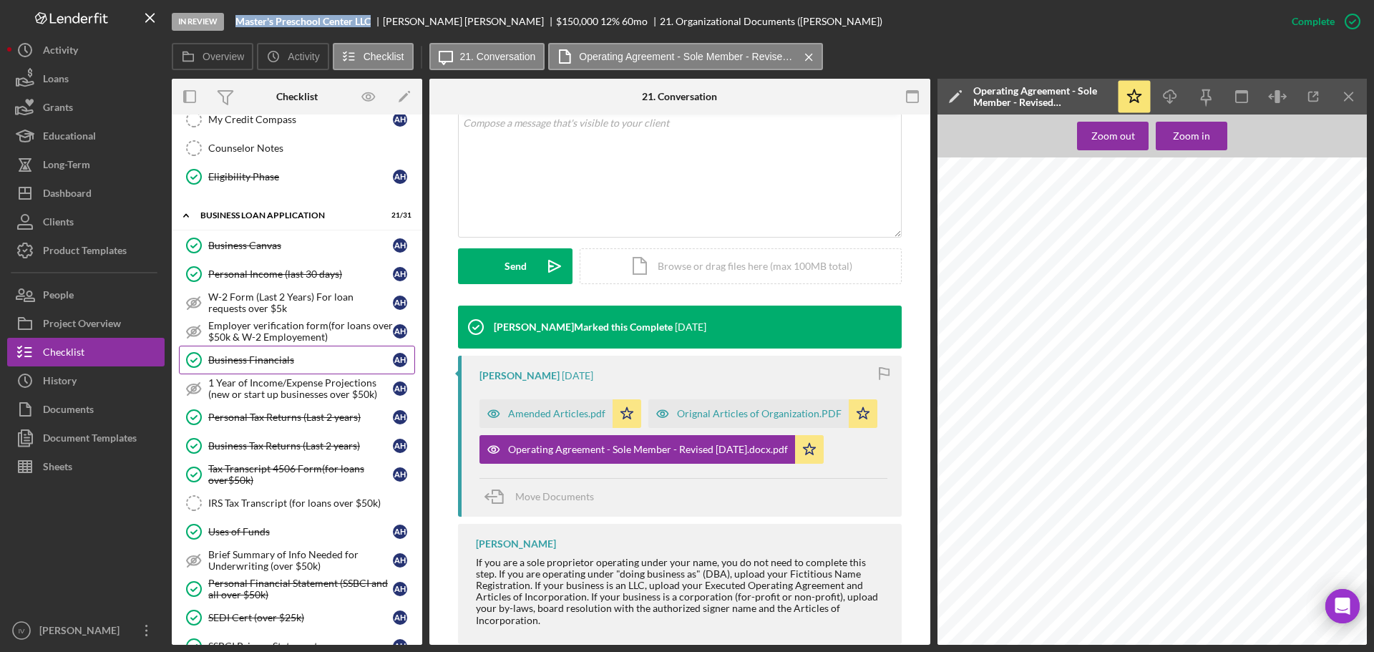
scroll to position [644, 0]
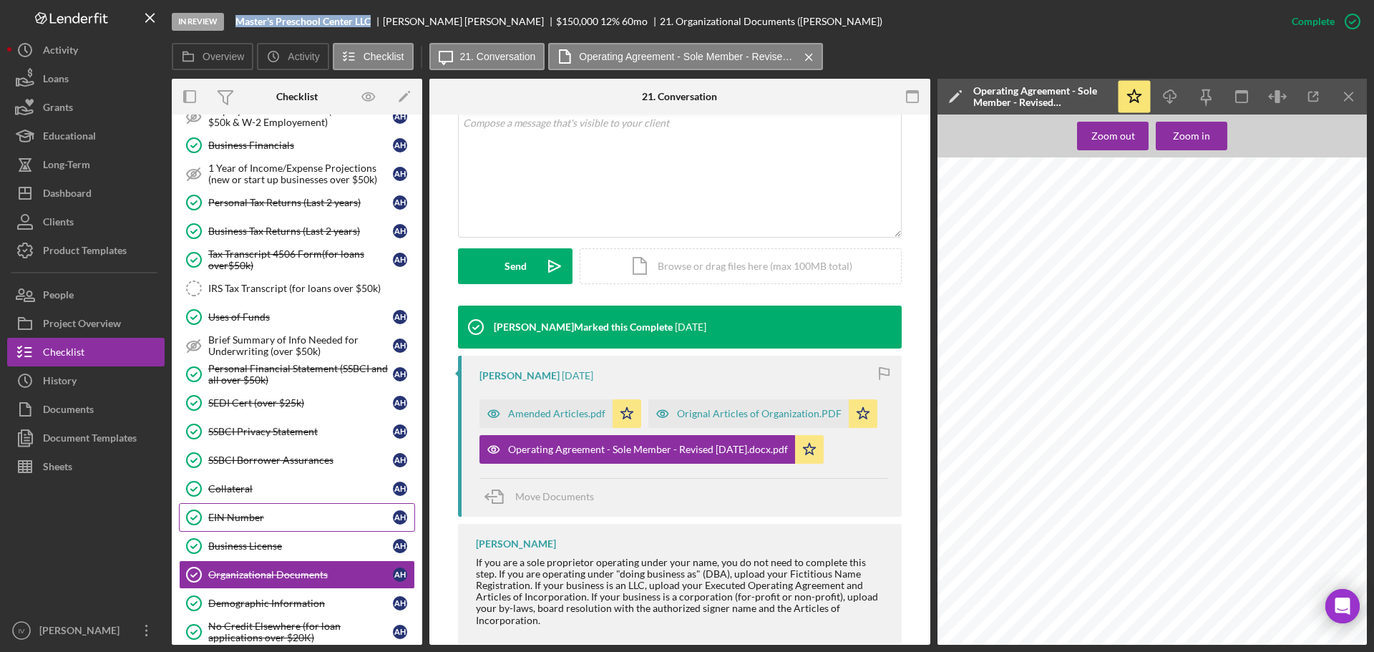
drag, startPoint x: 241, startPoint y: 516, endPoint x: 254, endPoint y: 513, distance: 13.2
click at [241, 516] on div "EIN Number" at bounding box center [300, 517] width 185 height 11
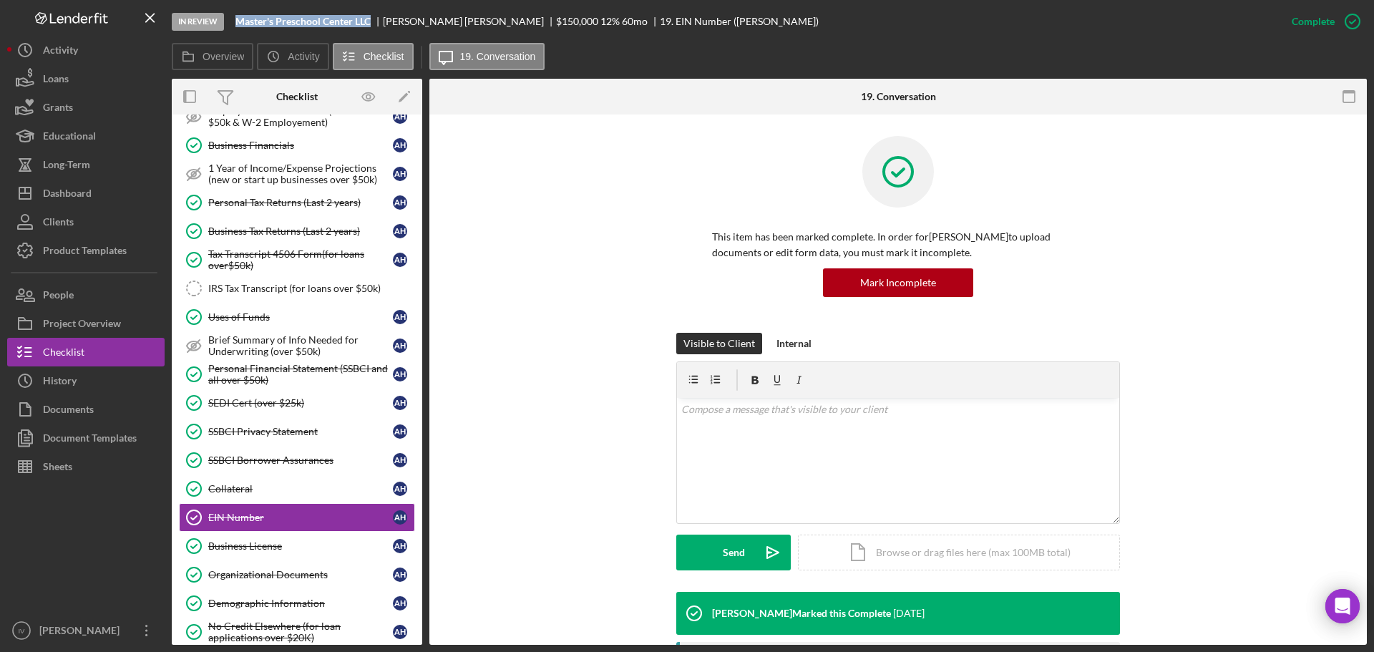
scroll to position [232, 0]
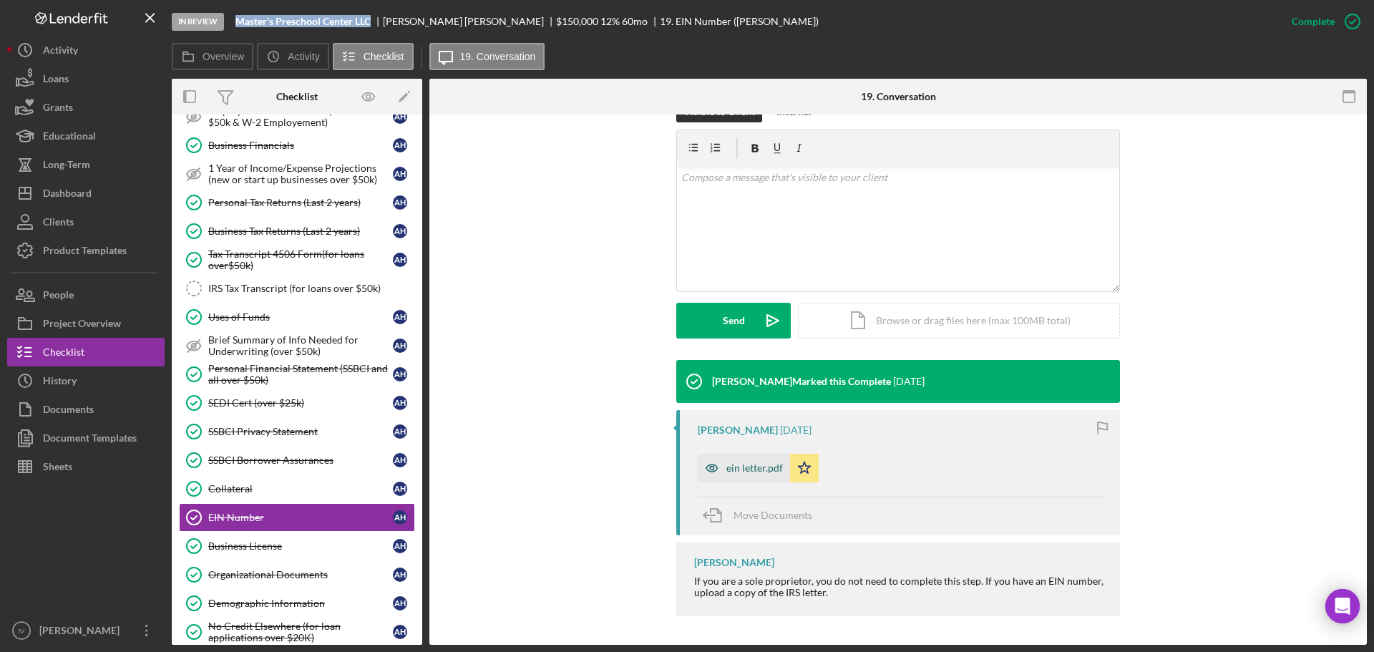
click at [743, 464] on div "ein letter.pdf" at bounding box center [754, 467] width 57 height 11
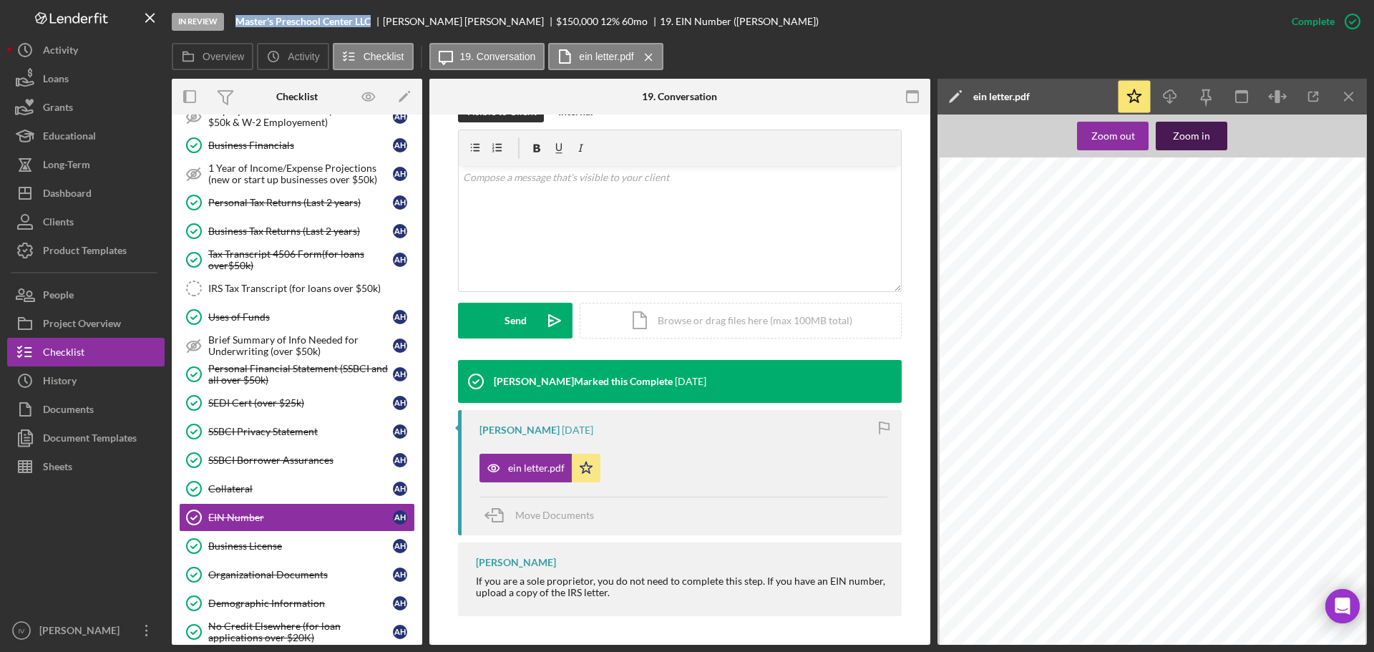
click at [1197, 143] on div "Zoom in" at bounding box center [1191, 136] width 37 height 29
click at [1143, 550] on div at bounding box center [1172, 518] width 511 height 723
